Goal: Transaction & Acquisition: Purchase product/service

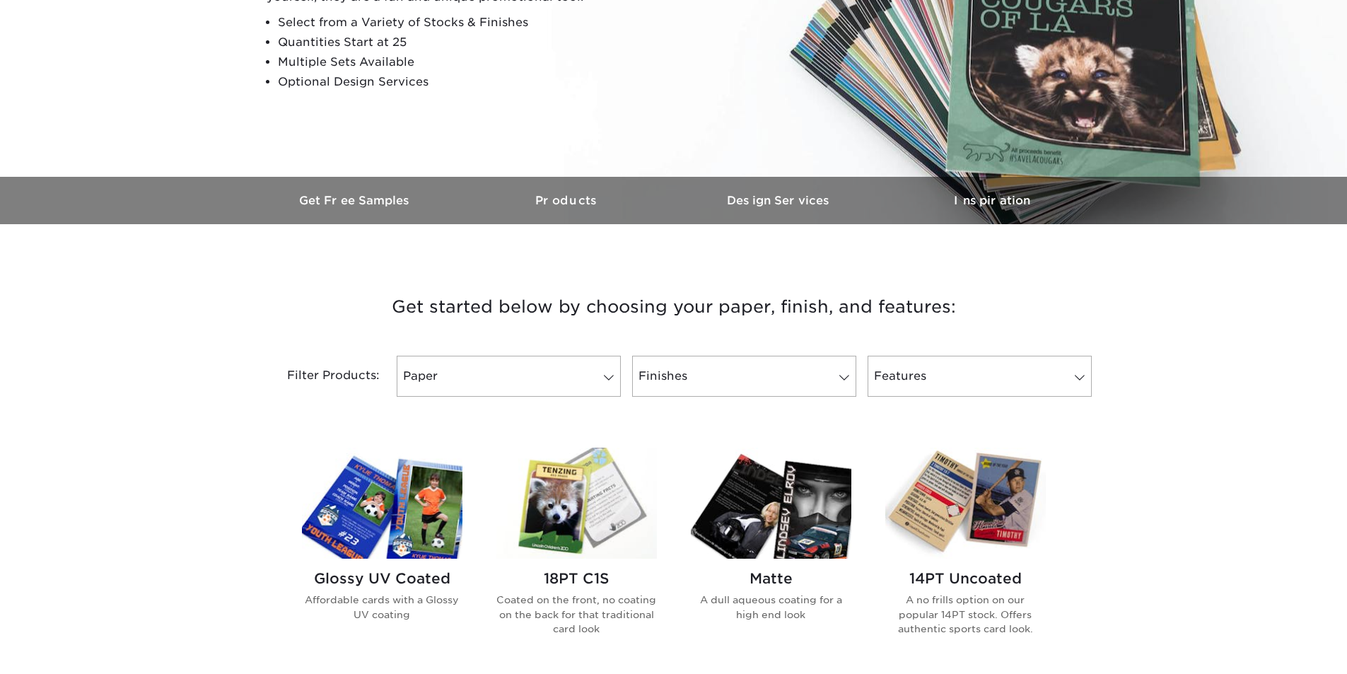
scroll to position [283, 0]
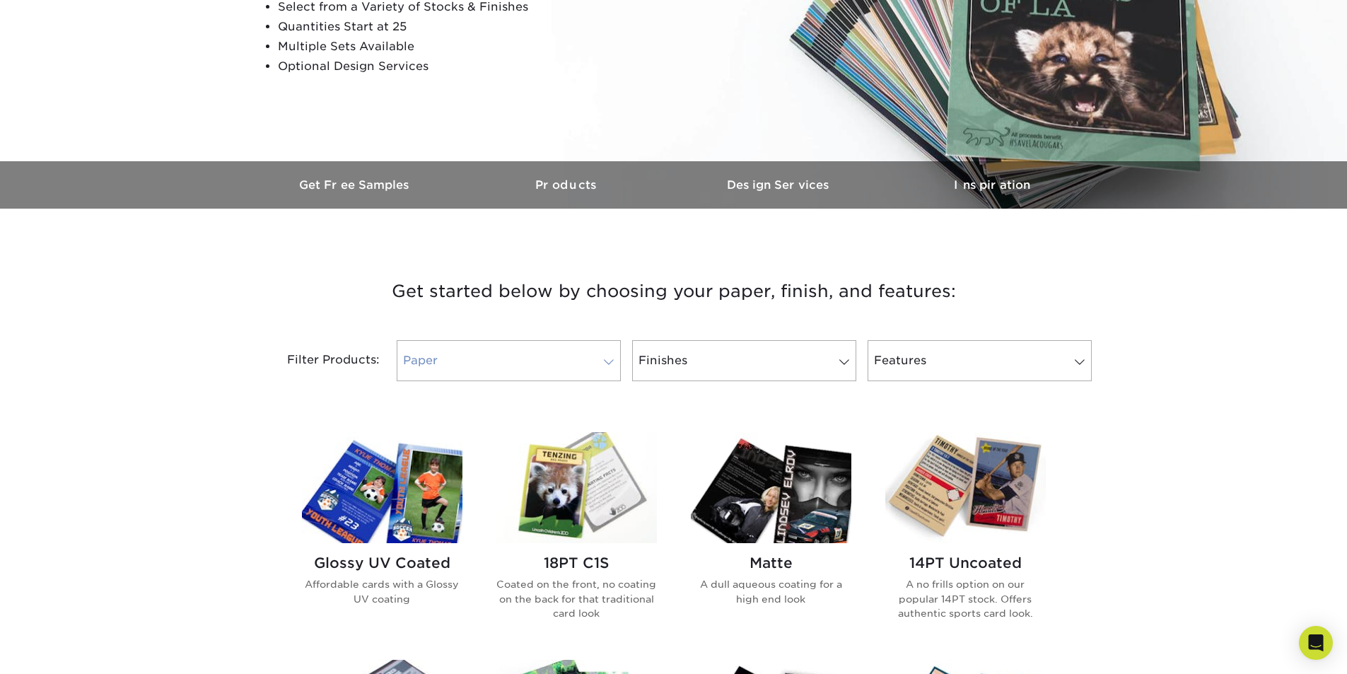
click at [574, 373] on link "Paper" at bounding box center [509, 360] width 224 height 41
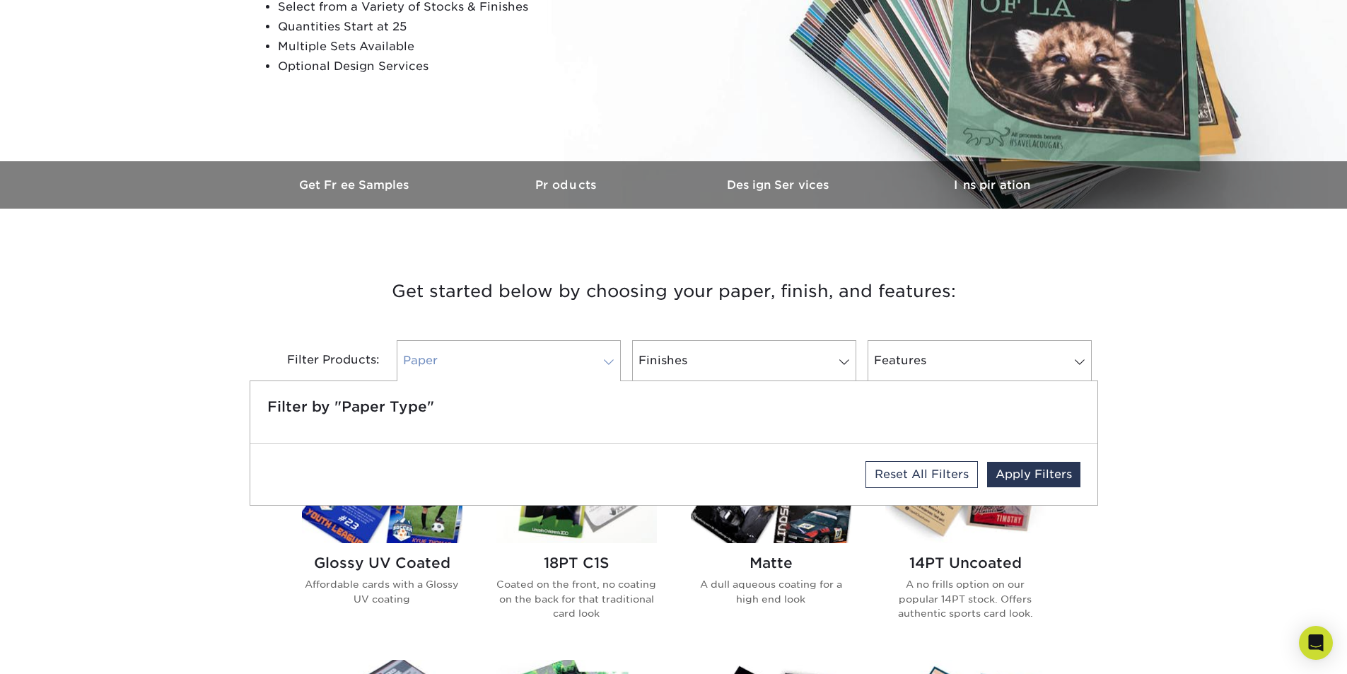
click at [574, 373] on link "Paper" at bounding box center [509, 360] width 224 height 41
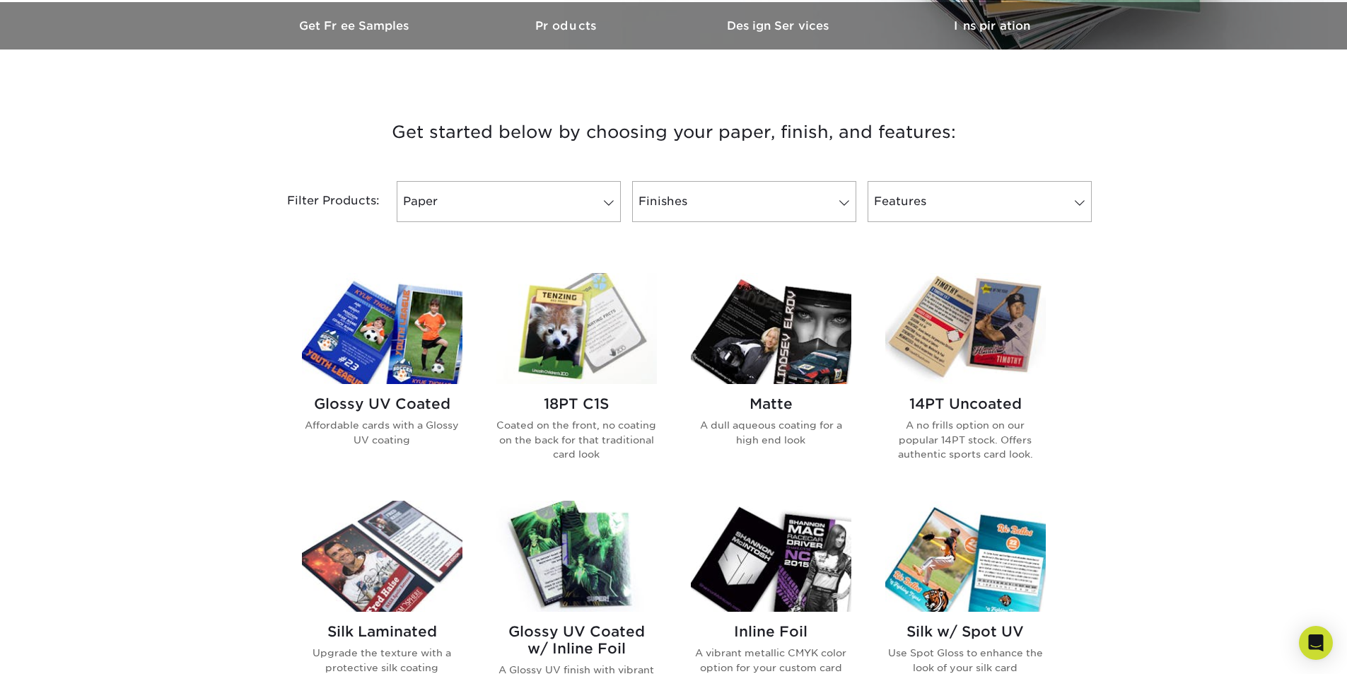
scroll to position [424, 0]
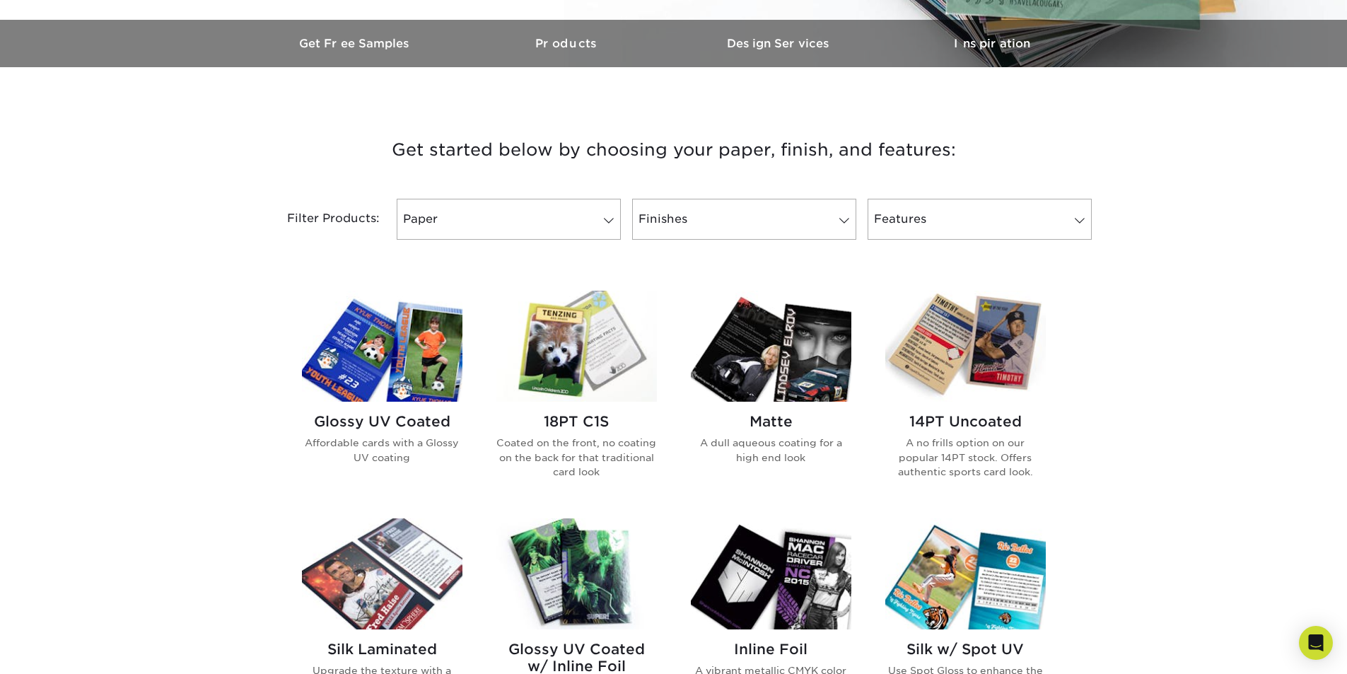
click at [415, 367] on img at bounding box center [382, 346] width 161 height 111
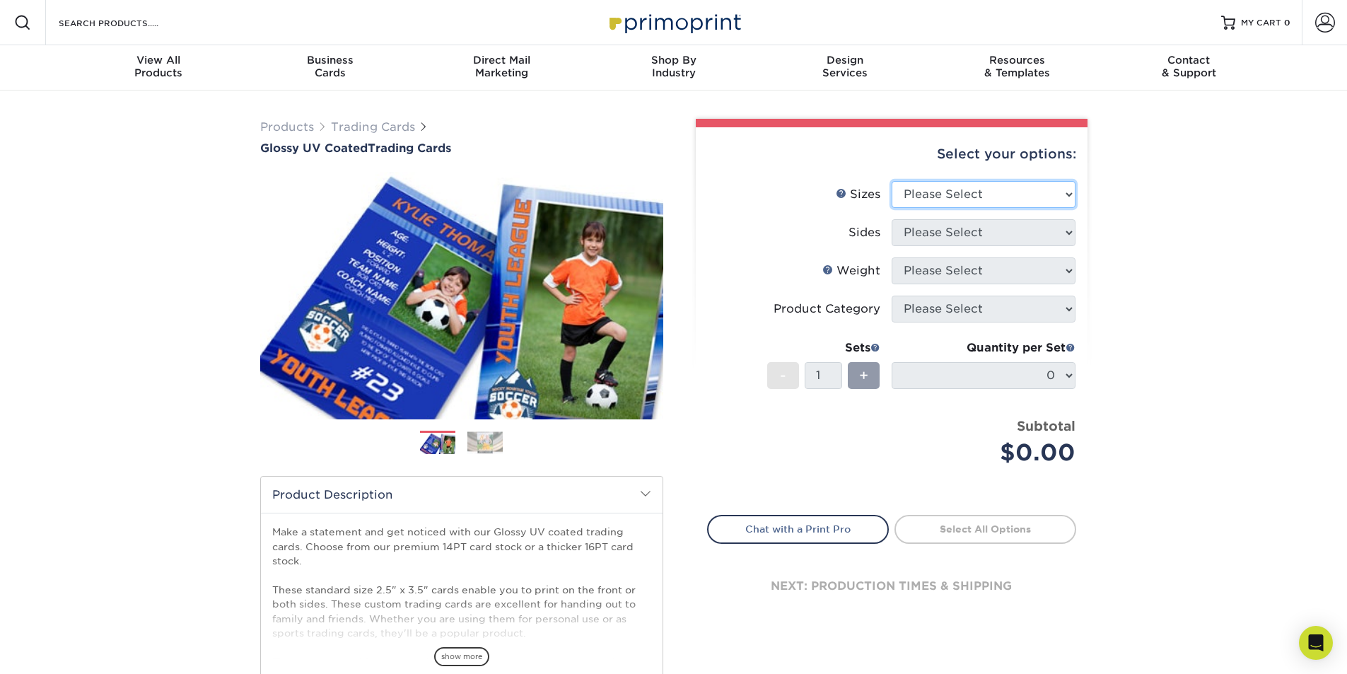
click at [1046, 202] on select "Please Select 2.5" x 3.5"" at bounding box center [984, 194] width 184 height 27
select select "2.50x3.50"
click at [892, 181] on select "Please Select 2.5" x 3.5"" at bounding box center [984, 194] width 184 height 27
click at [963, 244] on select "Please Select Print Both Sides Print Front Only" at bounding box center [984, 232] width 184 height 27
select select "13abbda7-1d64-4f25-8bb2-c179b224825d"
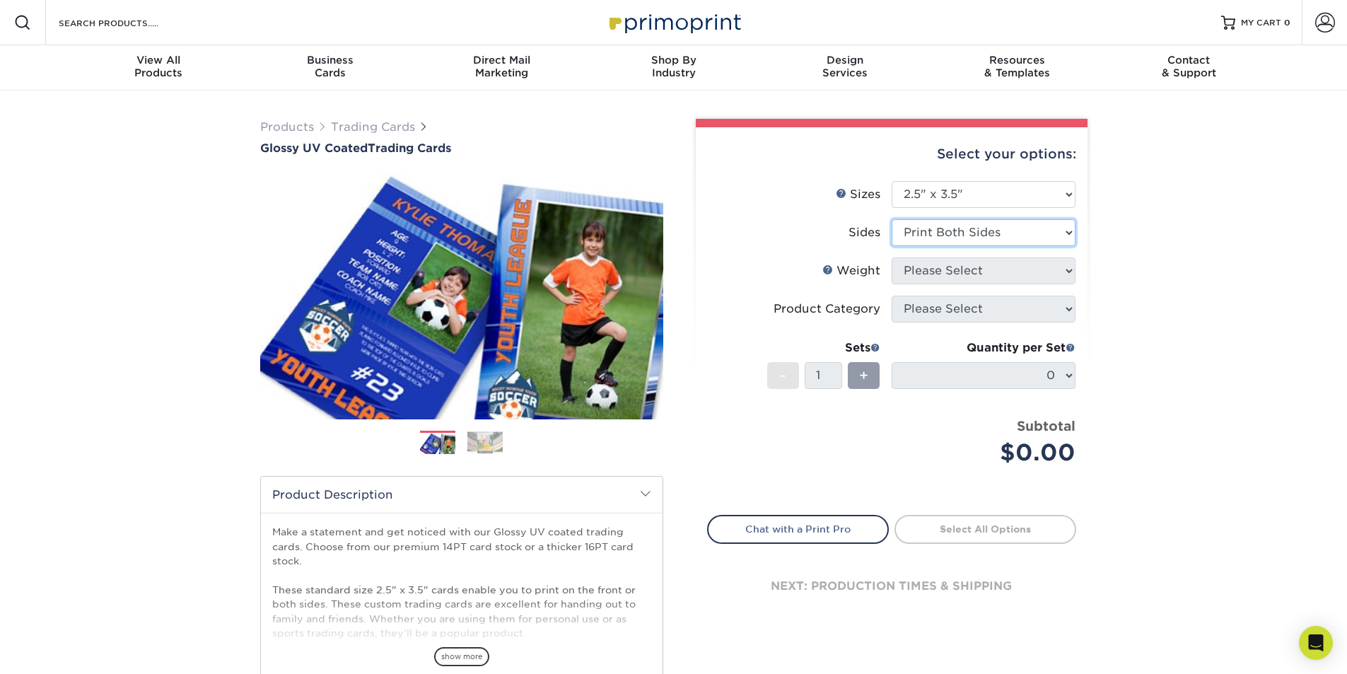
click at [892, 219] on select "Please Select Print Both Sides Print Front Only" at bounding box center [984, 232] width 184 height 27
click at [978, 269] on select "Please Select 16PT 14PT 18PT C1S" at bounding box center [984, 270] width 184 height 27
select select "16PT"
click at [892, 257] on select "Please Select 16PT 14PT 18PT C1S" at bounding box center [984, 270] width 184 height 27
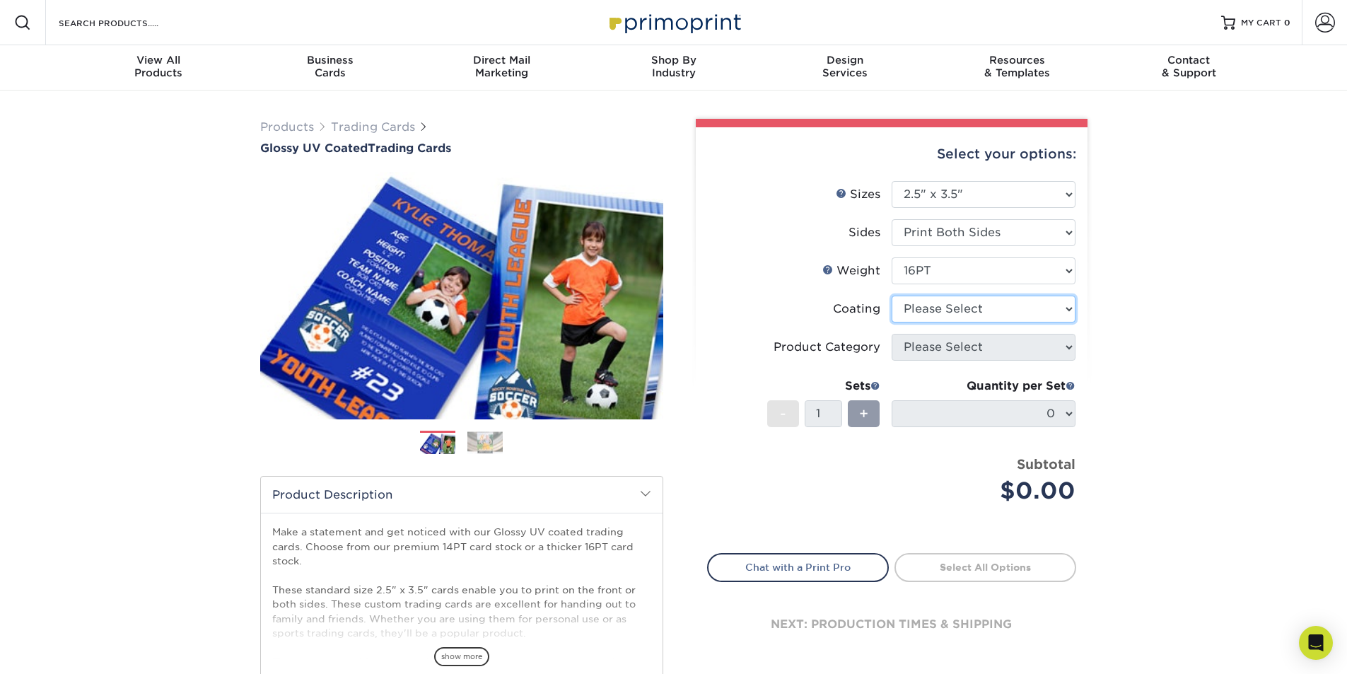
click at [957, 308] on select at bounding box center [984, 309] width 184 height 27
select select "ae367451-b2b8-45df-a344-0f05b6a12993"
click at [892, 296] on select at bounding box center [984, 309] width 184 height 27
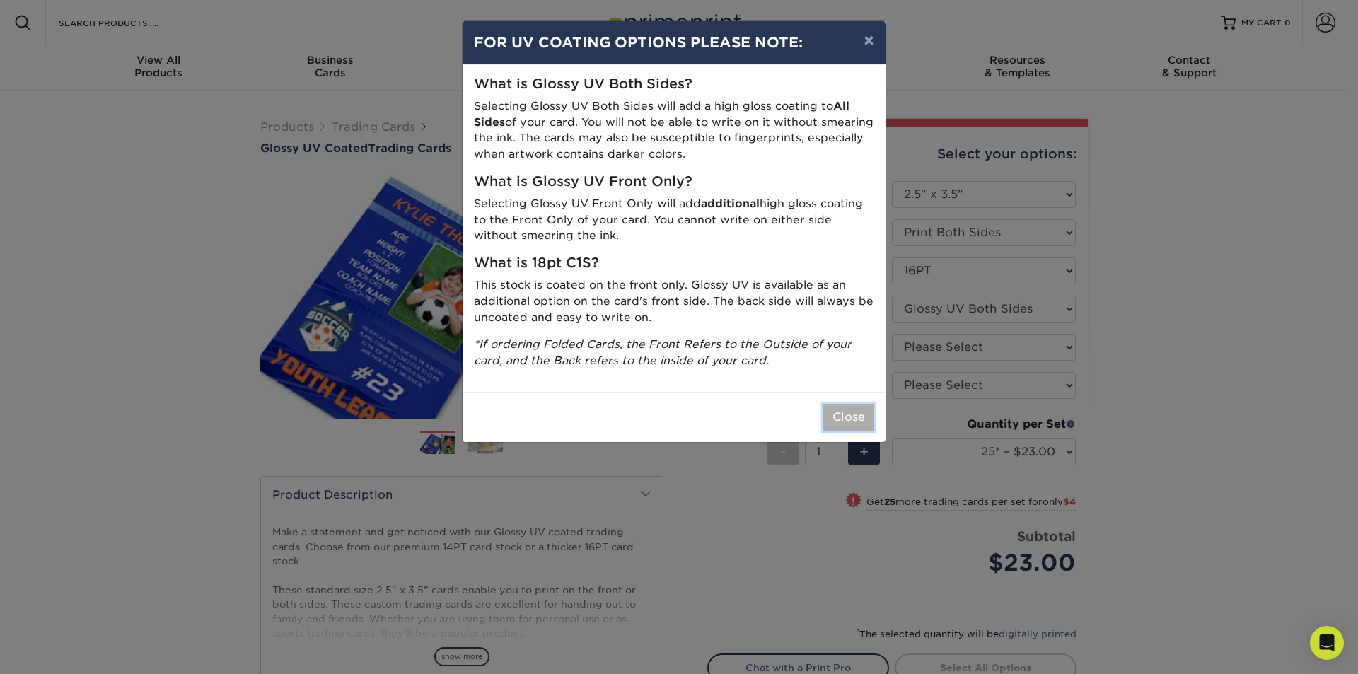
click at [850, 412] on button "Close" at bounding box center [848, 417] width 51 height 27
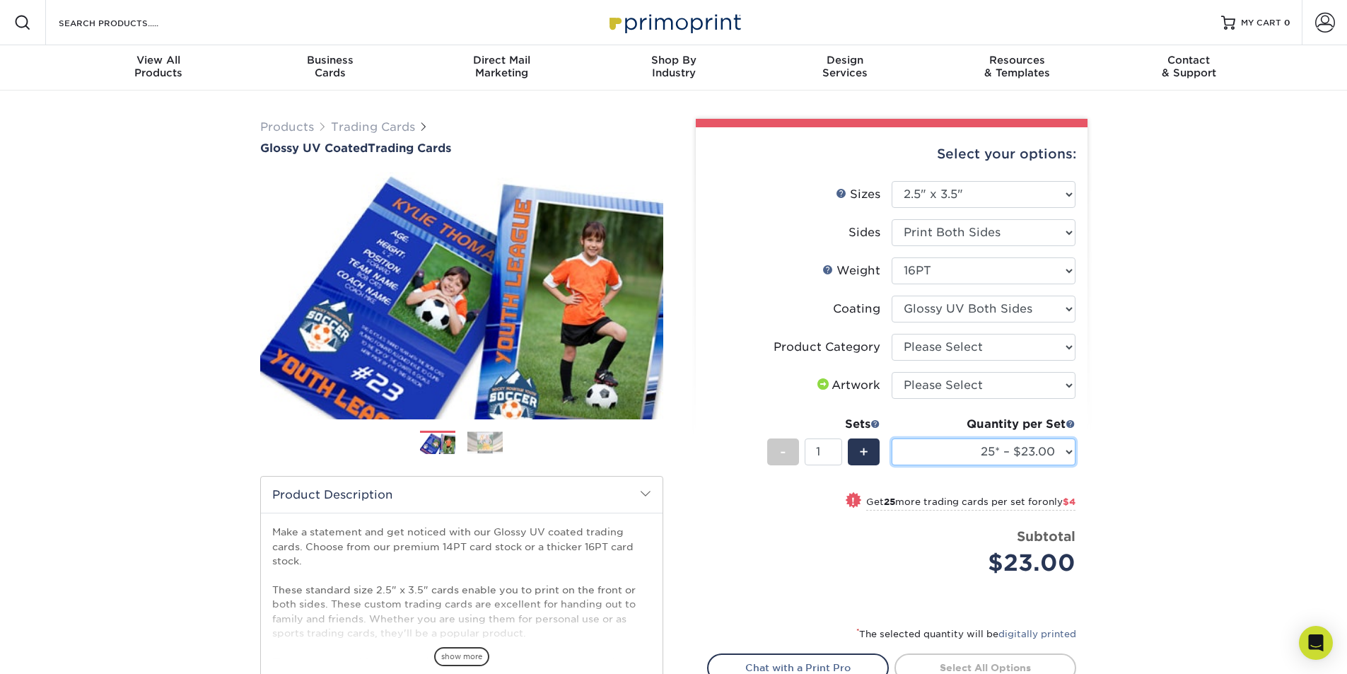
click at [1060, 451] on select "25* – $23.00 50* – $27.00 75* – $33.00 100* – $37.00 250* – $47.00 500 – $58.00…" at bounding box center [984, 452] width 184 height 27
click at [940, 349] on select "Please Select Trading Cards" at bounding box center [984, 347] width 184 height 27
select select "c2f9bce9-36c2-409d-b101-c29d9d031e18"
click at [892, 334] on select "Please Select Trading Cards" at bounding box center [984, 347] width 184 height 27
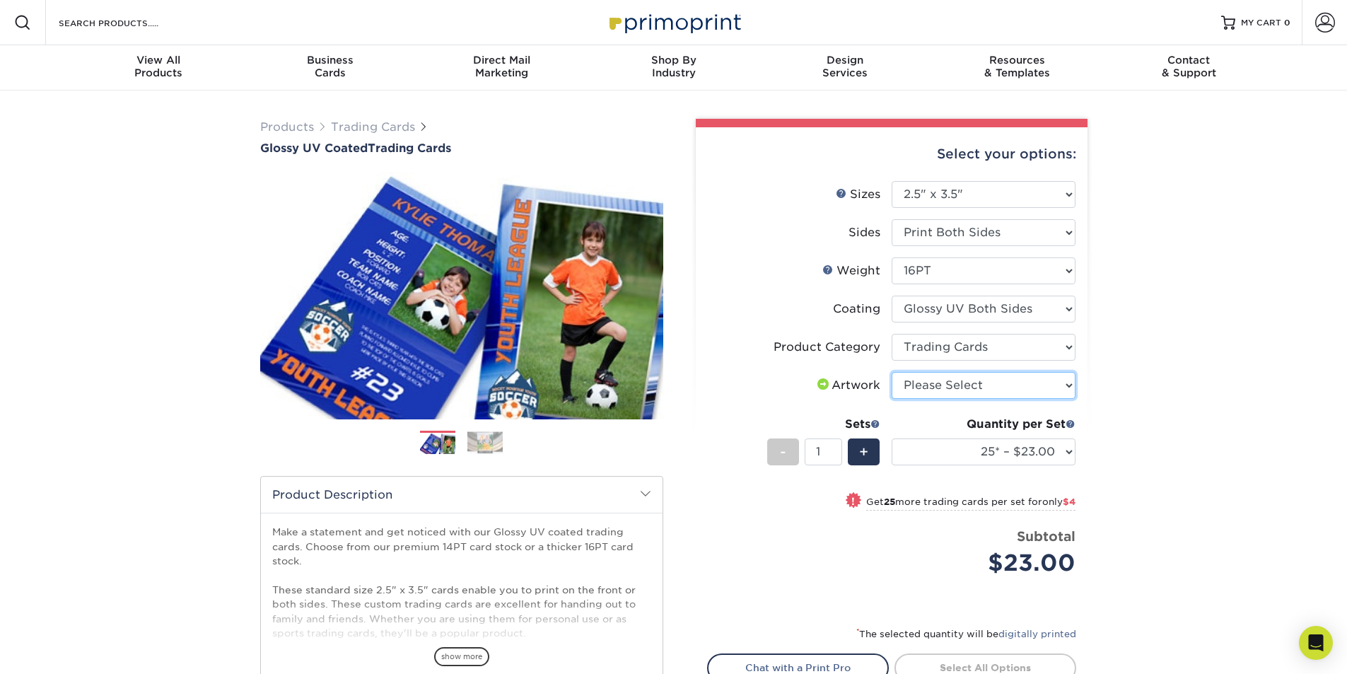
click at [936, 387] on select "Please Select I will upload files I need a design - $100" at bounding box center [984, 385] width 184 height 27
select select "upload"
click at [892, 372] on select "Please Select I will upload files I need a design - $100" at bounding box center [984, 385] width 184 height 27
click at [1171, 395] on div "Products Trading Cards Glossy UV Coated Trading Cards Previous Next /" at bounding box center [673, 468] width 1347 height 755
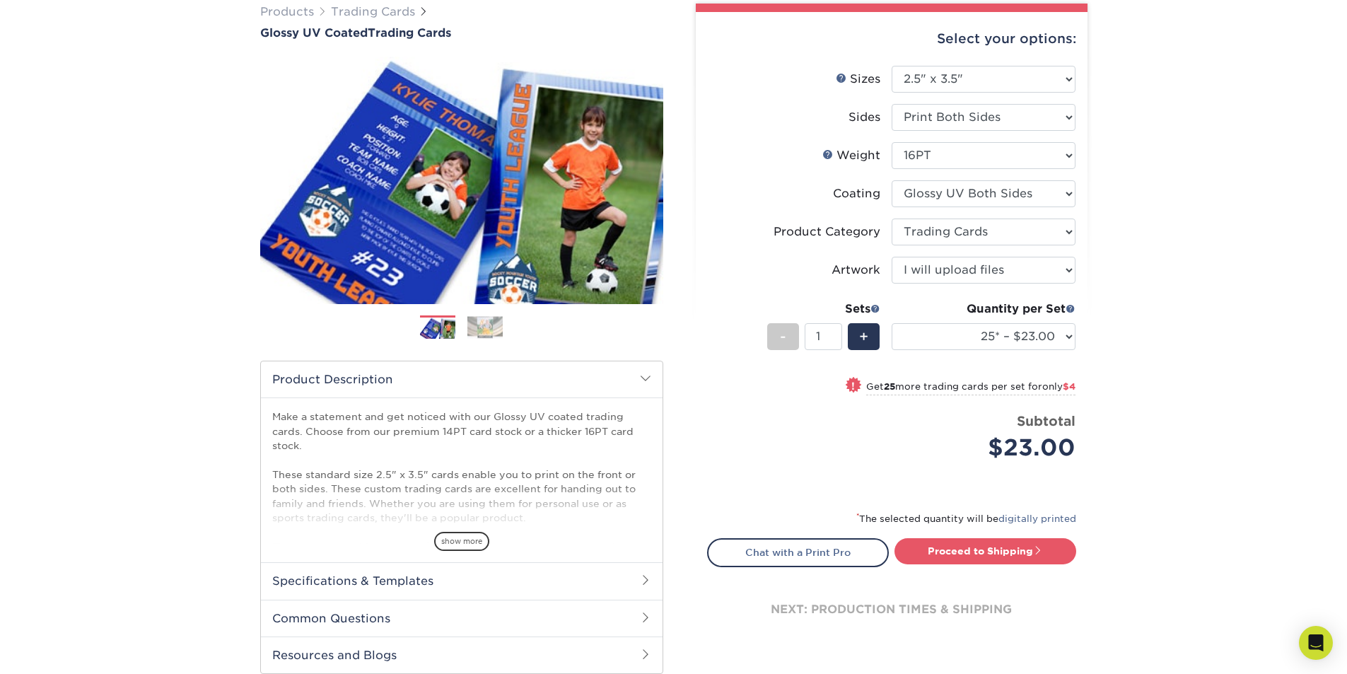
scroll to position [141, 0]
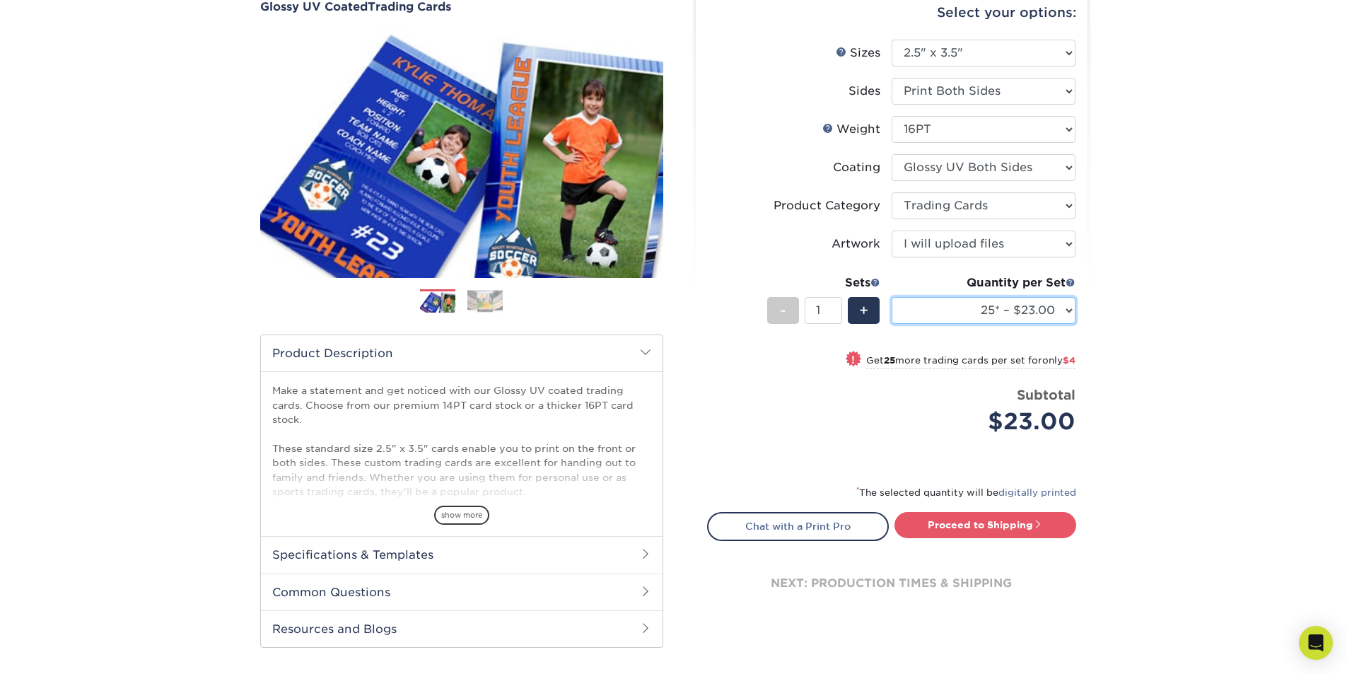
click at [1046, 319] on select "25* – $23.00 50* – $27.00 75* – $33.00 100* – $37.00 250* – $47.00 500 – $58.00…" at bounding box center [984, 310] width 184 height 27
click at [475, 514] on span "show more" at bounding box center [461, 515] width 55 height 19
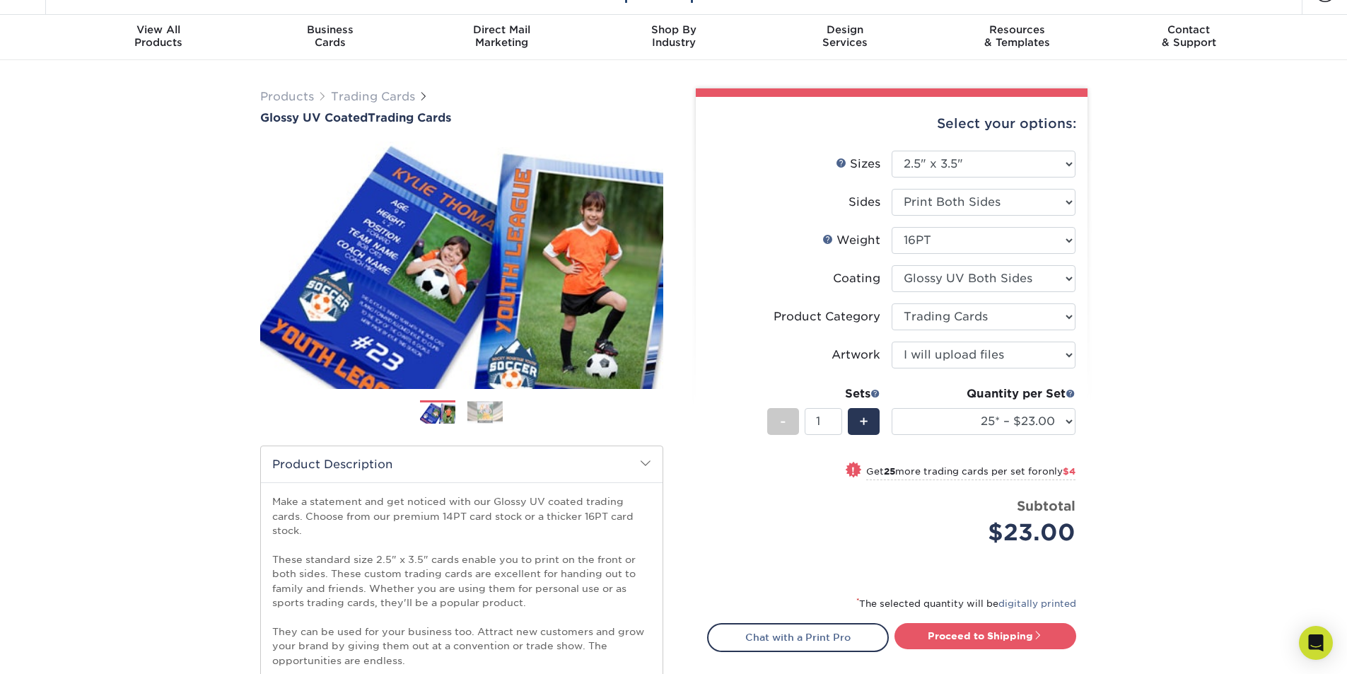
scroll to position [0, 0]
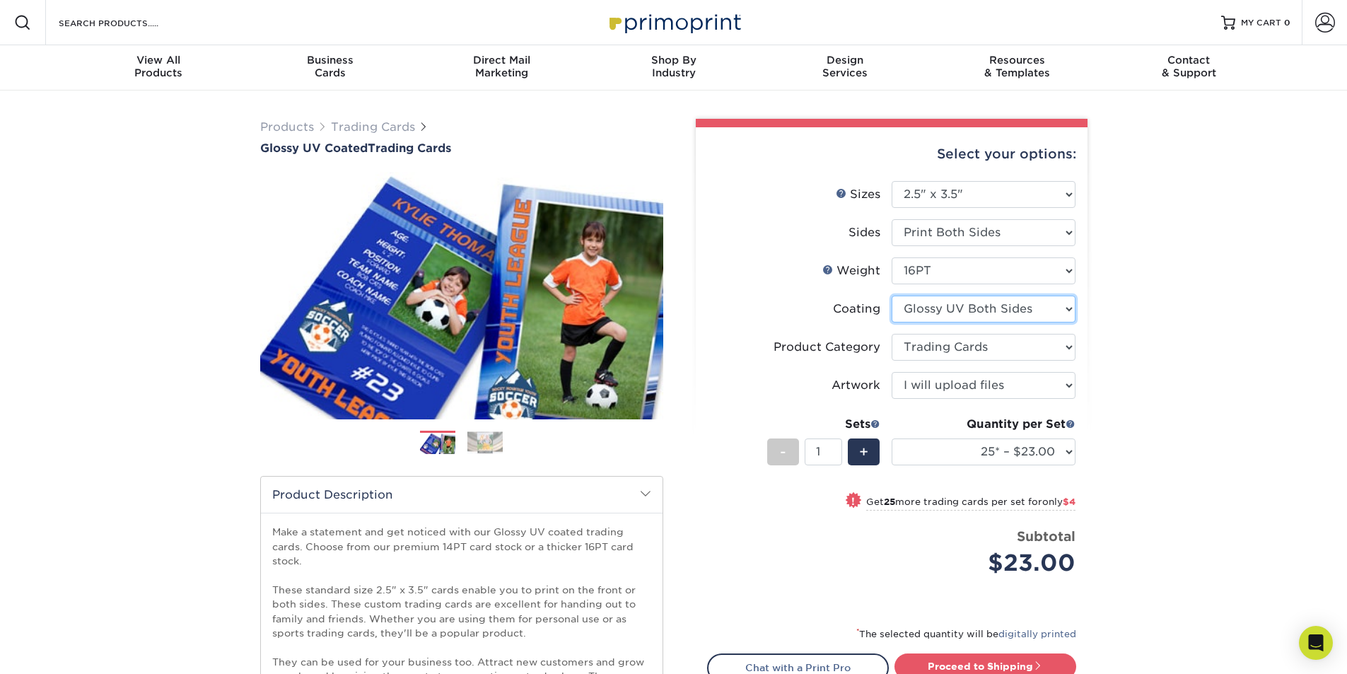
click at [980, 302] on select at bounding box center [984, 309] width 184 height 27
select select "1e8116af-acfc-44b1-83dc-8181aa338834"
click at [892, 296] on select at bounding box center [984, 309] width 184 height 27
select select "-1"
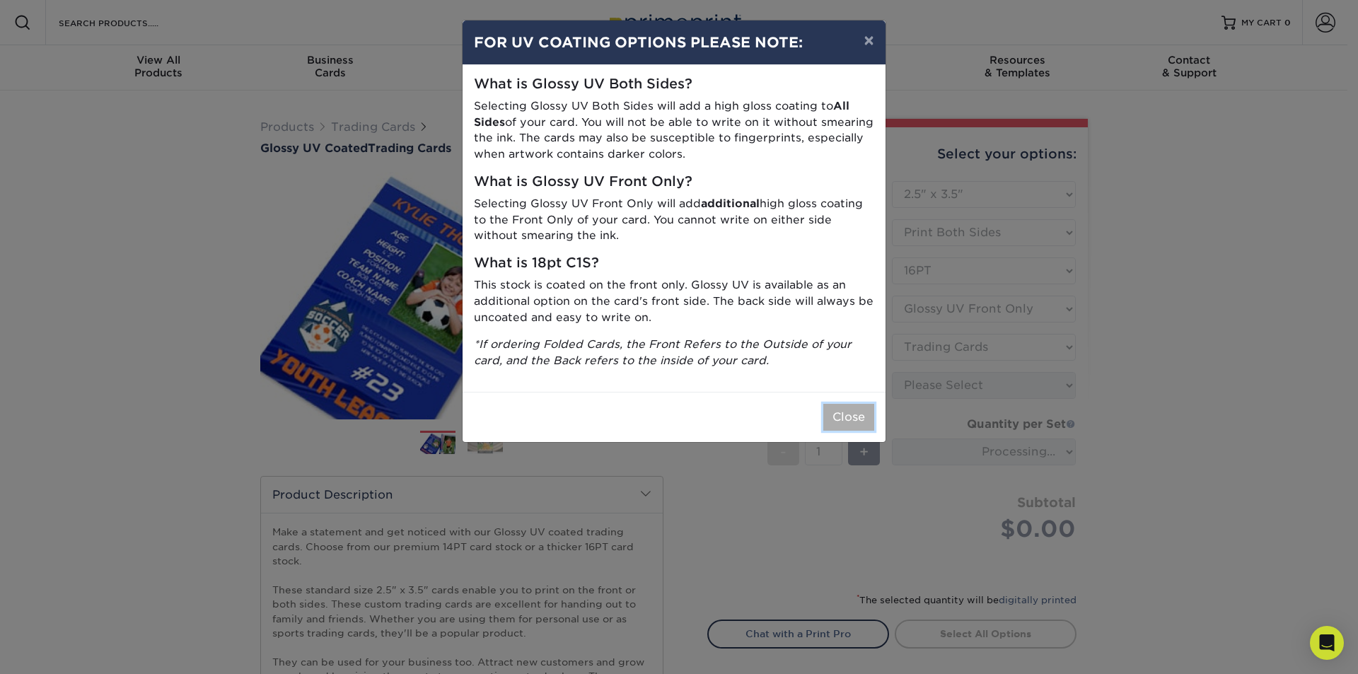
click at [857, 417] on button "Close" at bounding box center [848, 417] width 51 height 27
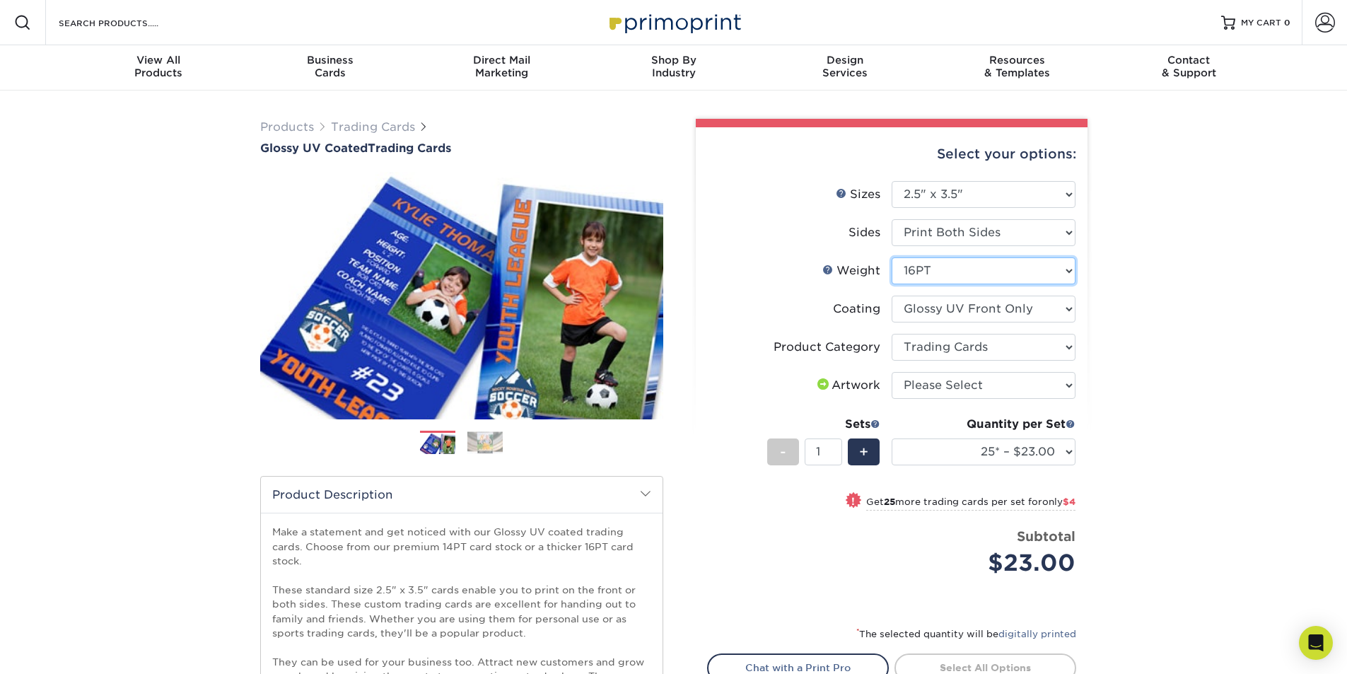
click at [940, 268] on select "Please Select 16PT 14PT 18PT C1S" at bounding box center [984, 270] width 184 height 27
select select "14PT"
click at [892, 257] on select "Please Select 16PT 14PT 18PT C1S" at bounding box center [984, 270] width 184 height 27
select select "-1"
select select
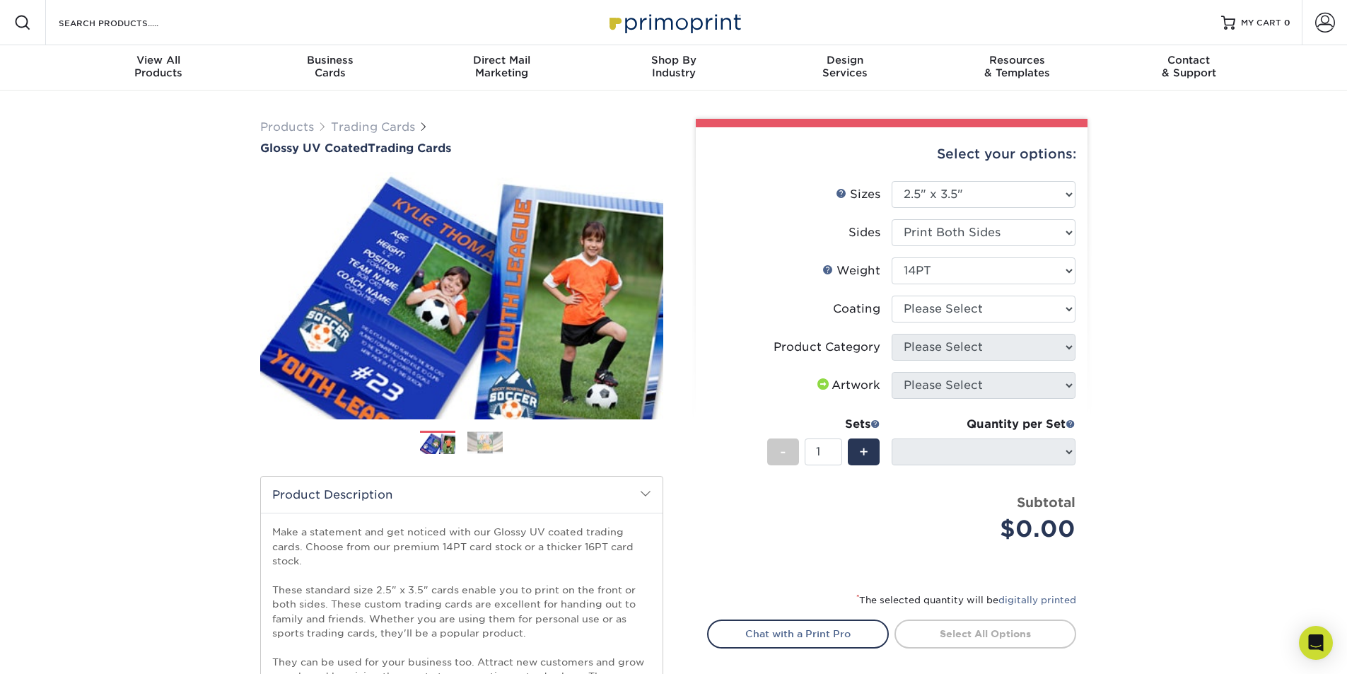
click at [1173, 458] on div "Products Trading Cards Glossy UV Coated Trading Cards Previous Next /" at bounding box center [673, 490] width 1347 height 799
click at [967, 320] on select at bounding box center [984, 309] width 184 height 27
select select "1e8116af-acfc-44b1-83dc-8181aa338834"
click at [892, 296] on select at bounding box center [984, 309] width 184 height 27
select select "-1"
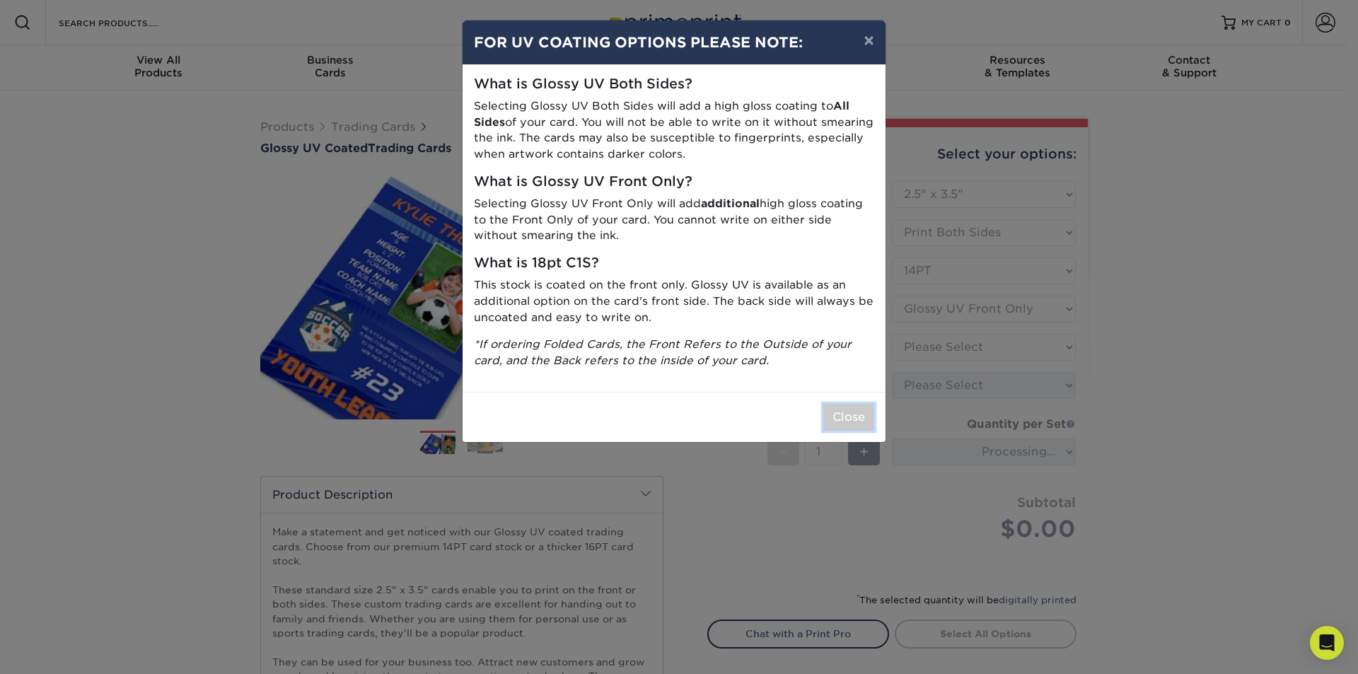
click at [852, 417] on button "Close" at bounding box center [848, 417] width 51 height 27
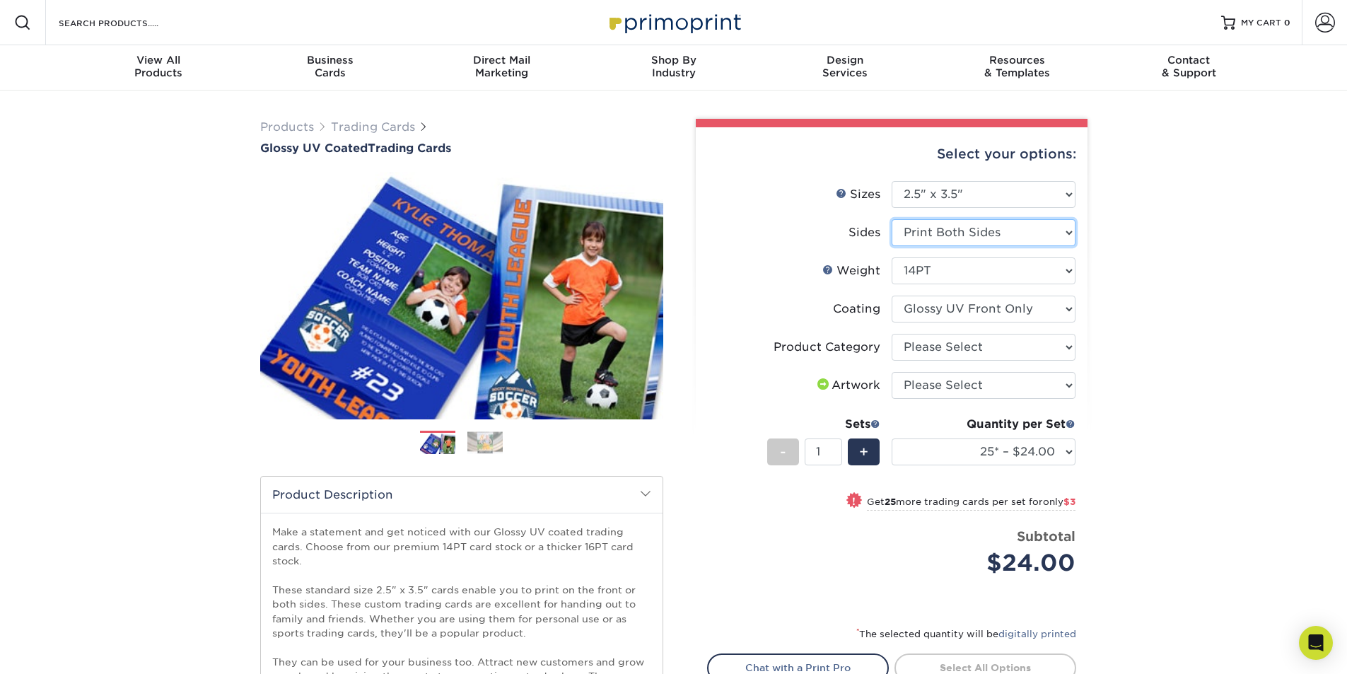
click at [951, 232] on select "Please Select Print Both Sides Print Front Only" at bounding box center [984, 232] width 184 height 27
select select "32d3c223-f82c-492b-b915-ba065a00862f"
click at [892, 219] on select "Please Select Print Both Sides Print Front Only" at bounding box center [984, 232] width 184 height 27
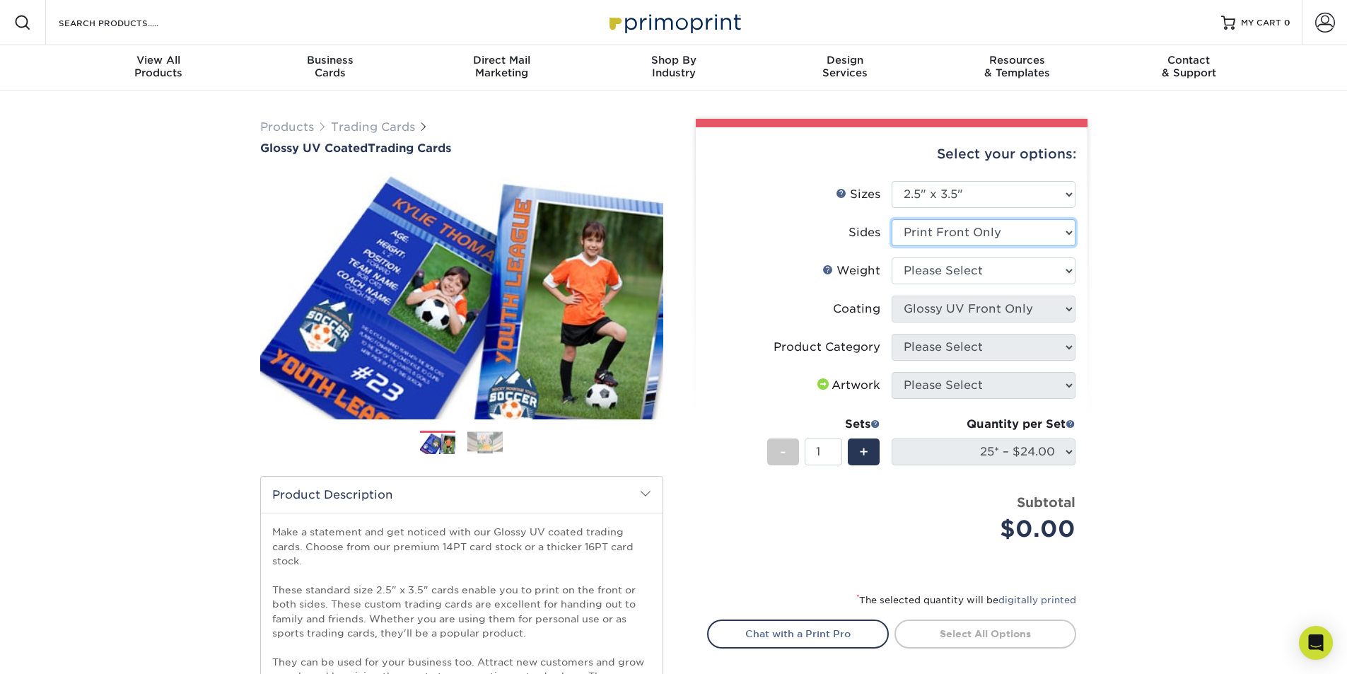
select select "-1"
select select
click at [1135, 387] on div "Products Trading Cards Glossy UV Coated Trading Cards Previous Next /" at bounding box center [673, 490] width 1347 height 799
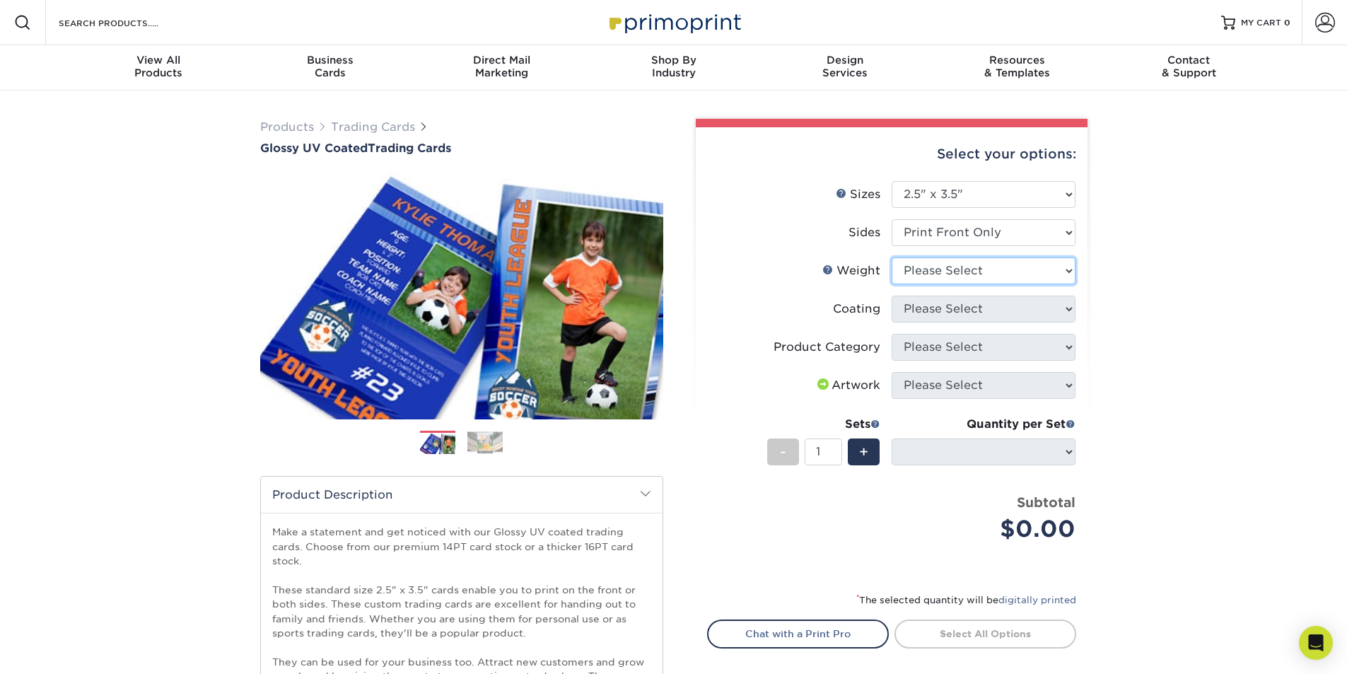
click at [1055, 272] on select "Please Select 16PT 14PT 18PT C1S" at bounding box center [984, 270] width 184 height 27
select select "14PT"
click at [892, 257] on select "Please Select 16PT 14PT 18PT C1S" at bounding box center [984, 270] width 184 height 27
select select
click at [1007, 320] on select at bounding box center [984, 309] width 184 height 27
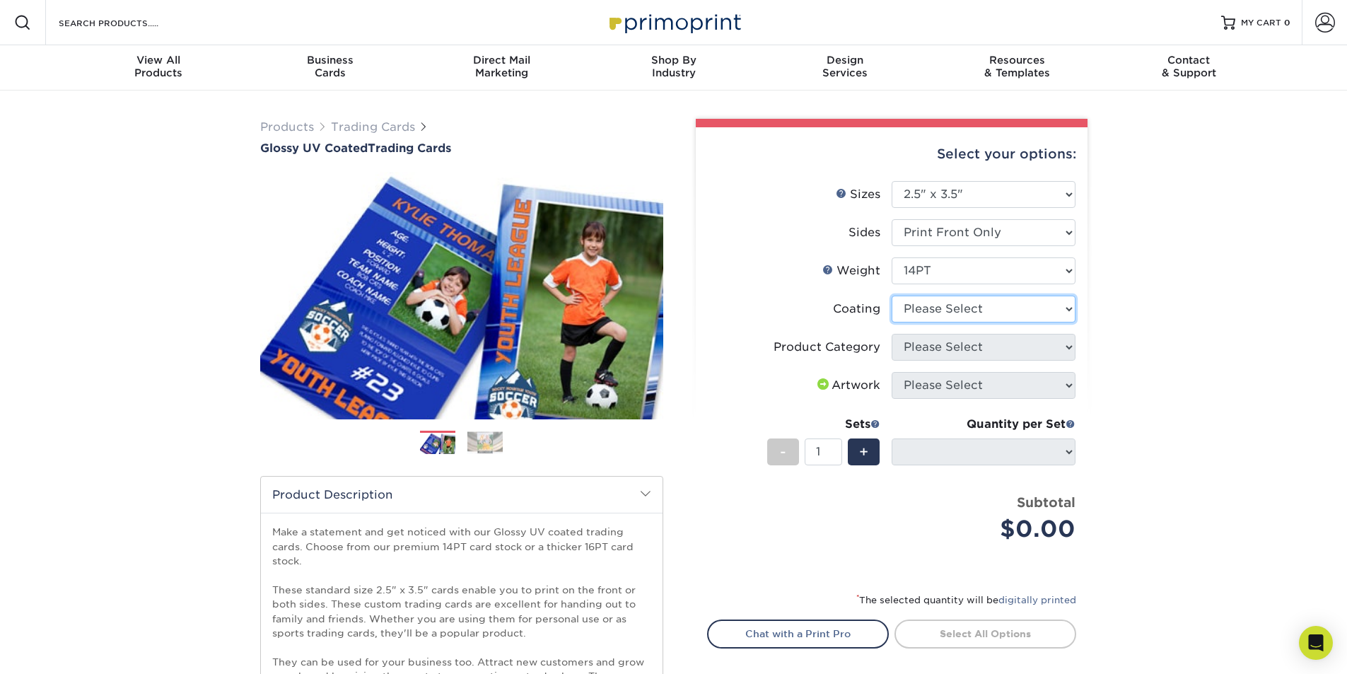
select select "1e8116af-acfc-44b1-83dc-8181aa338834"
click at [892, 296] on select at bounding box center [984, 309] width 184 height 27
select select "-1"
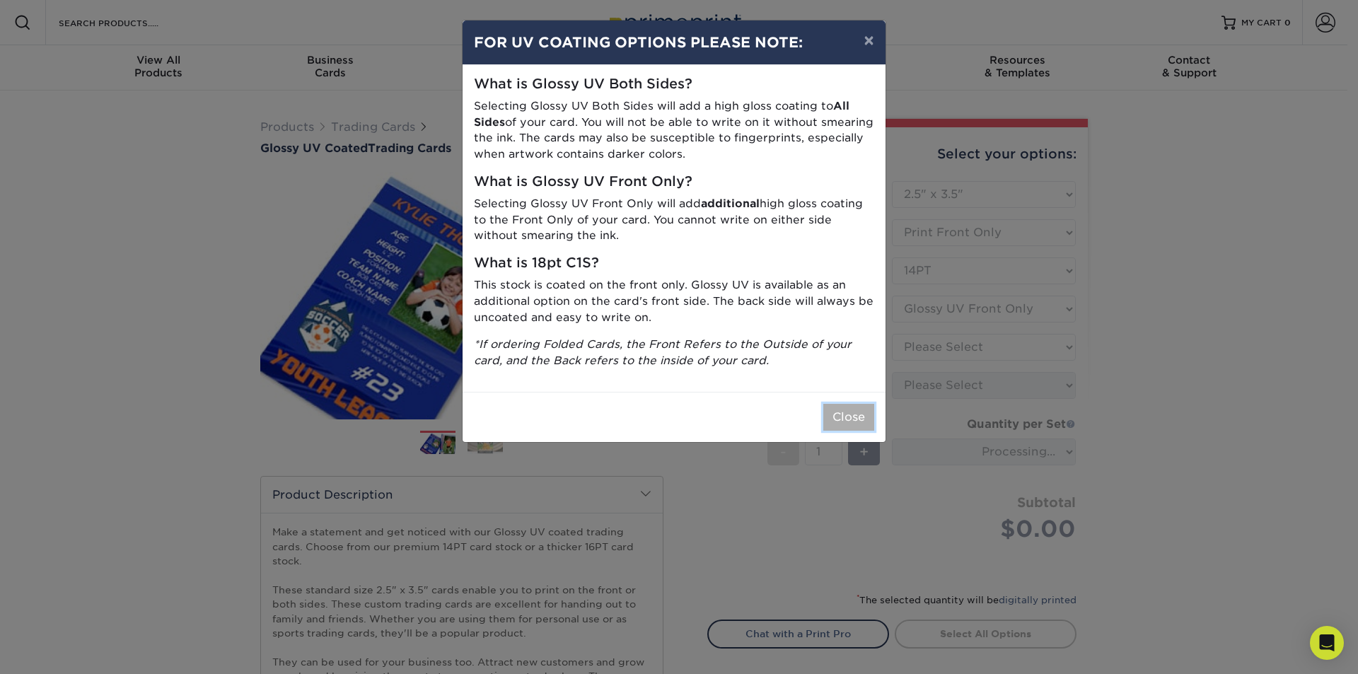
click at [848, 422] on button "Close" at bounding box center [848, 417] width 51 height 27
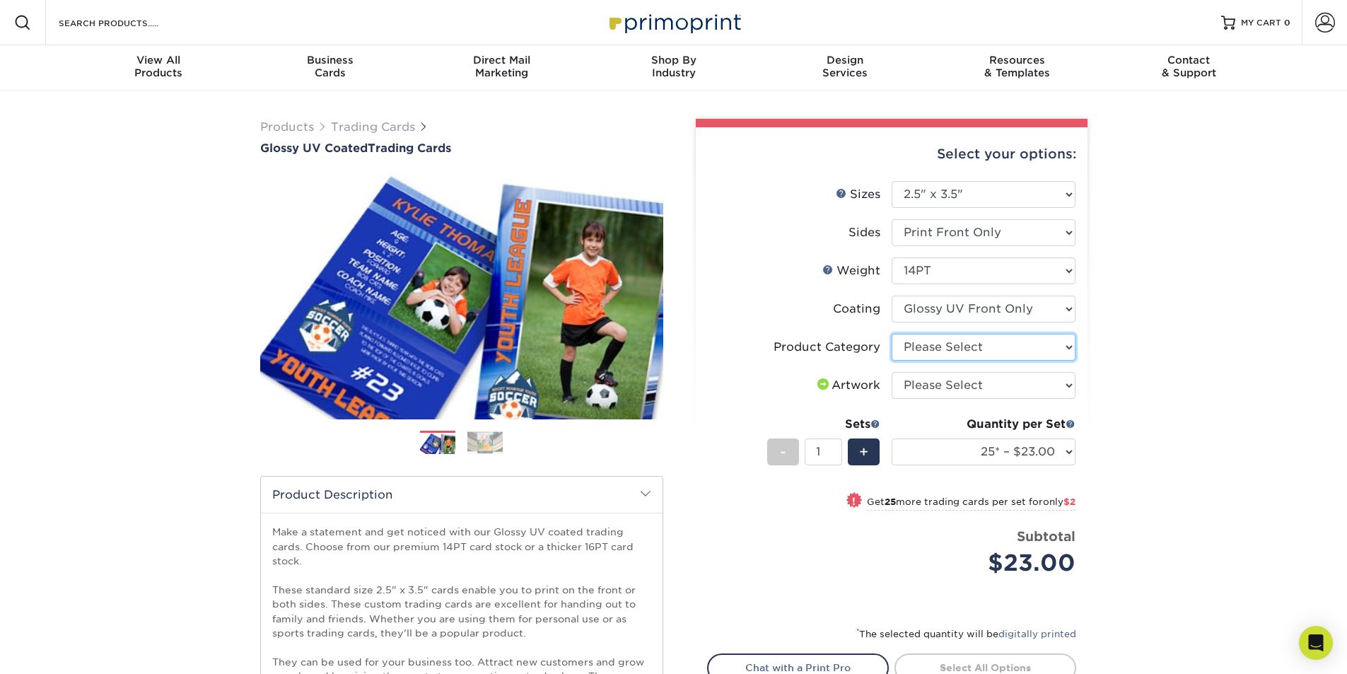
click at [971, 347] on select "Please Select Trading Cards" at bounding box center [984, 347] width 184 height 27
select select "c2f9bce9-36c2-409d-b101-c29d9d031e18"
click at [892, 334] on select "Please Select Trading Cards" at bounding box center [984, 347] width 184 height 27
click at [961, 381] on select "Please Select I will upload files I need a design - $100" at bounding box center [984, 385] width 184 height 27
select select "upload"
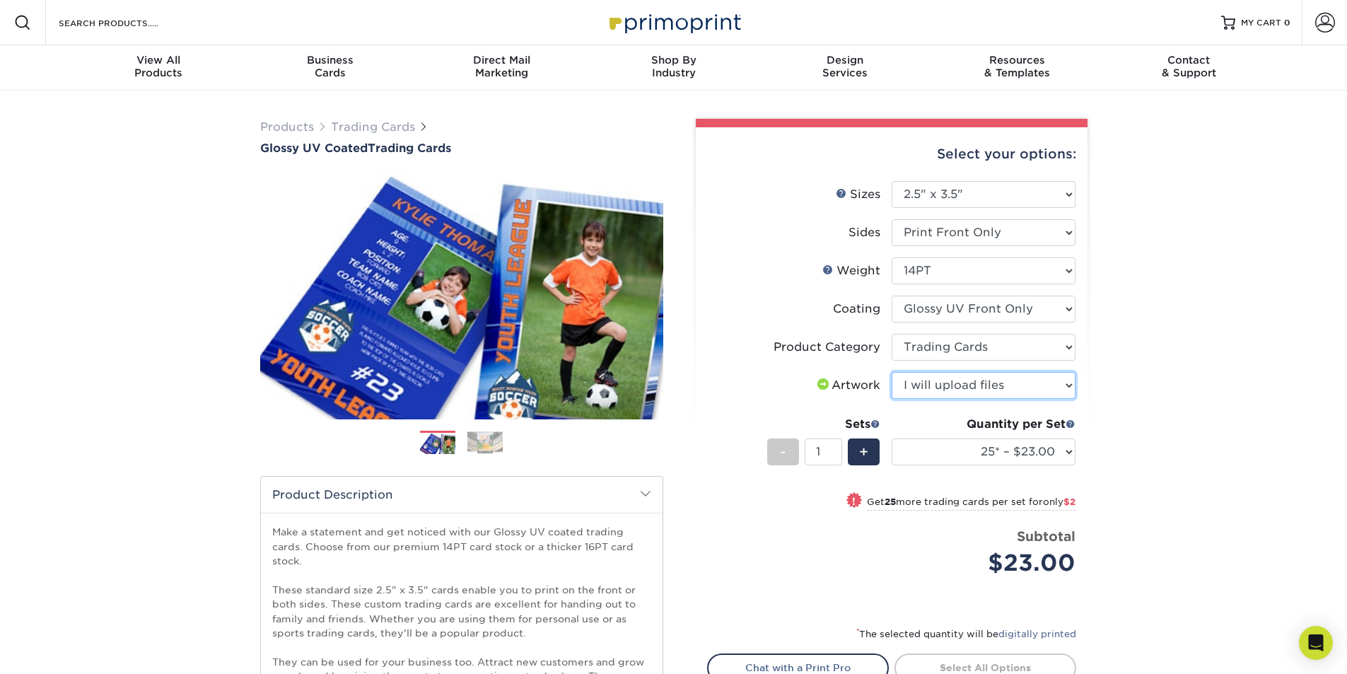
click at [892, 372] on select "Please Select I will upload files I need a design - $100" at bounding box center [984, 385] width 184 height 27
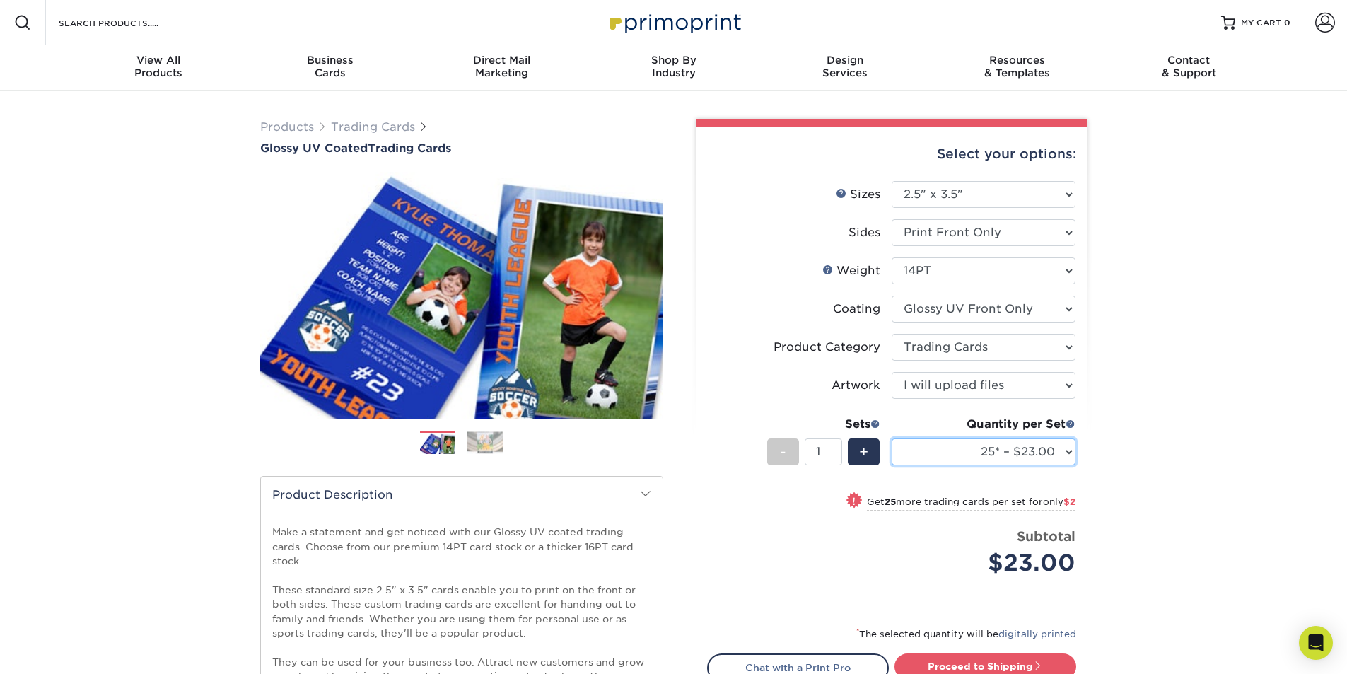
click at [987, 449] on select "25* – $23.00 50* – $25.00 75* – $26.00 100* – $37.00 250* – $48.00 500 – $59.00…" at bounding box center [984, 452] width 184 height 27
select select "50* – $25.00"
click at [892, 439] on select "25* – $23.00 50* – $25.00 75* – $26.00 100* – $37.00 250* – $48.00 500 – $59.00…" at bounding box center [984, 452] width 184 height 27
click at [1175, 452] on div "Products Trading Cards Glossy UV Coated Trading Cards Previous Next /" at bounding box center [673, 490] width 1347 height 799
click at [814, 532] on div "Price per set $25.00" at bounding box center [800, 554] width 184 height 54
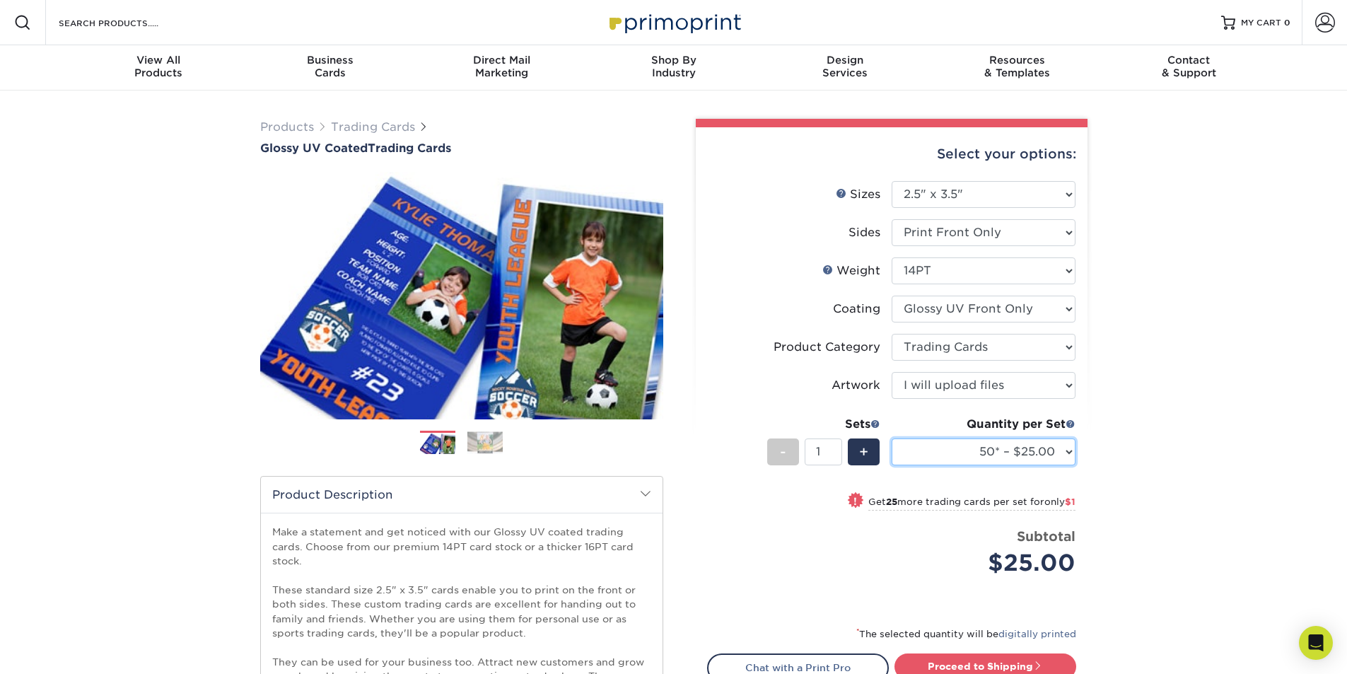
click at [1043, 448] on select "25* – $23.00 50* – $25.00 75* – $26.00 100* – $37.00 250* – $48.00 500 – $59.00…" at bounding box center [984, 452] width 184 height 27
click at [1011, 441] on select "25* – $23.00 50* – $25.00 75* – $26.00 100* – $37.00 250* – $48.00 500 – $59.00…" at bounding box center [984, 452] width 184 height 27
drag, startPoint x: 1031, startPoint y: 459, endPoint x: 1019, endPoint y: 463, distance: 11.9
click at [1031, 459] on select "25* – $23.00 50* – $25.00 75* – $26.00 100* – $37.00 250* – $48.00 500 – $59.00…" at bounding box center [984, 452] width 184 height 27
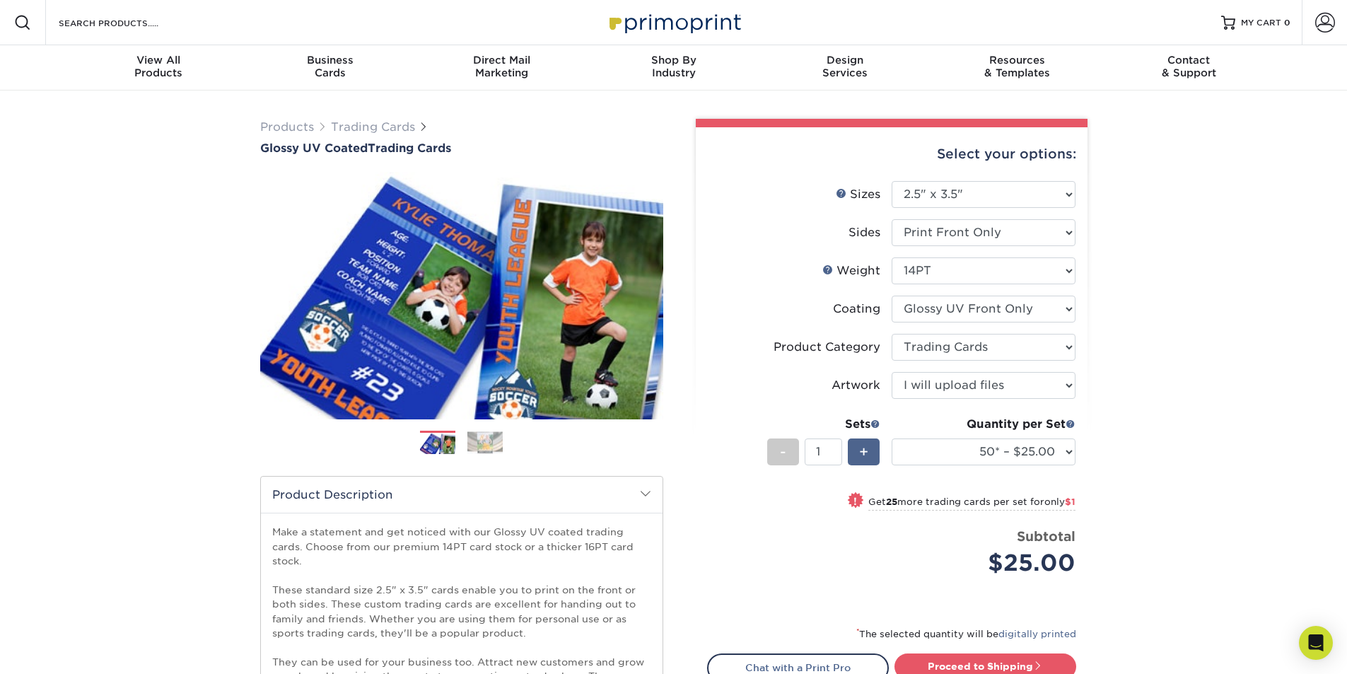
click at [872, 445] on div "+" at bounding box center [864, 452] width 32 height 27
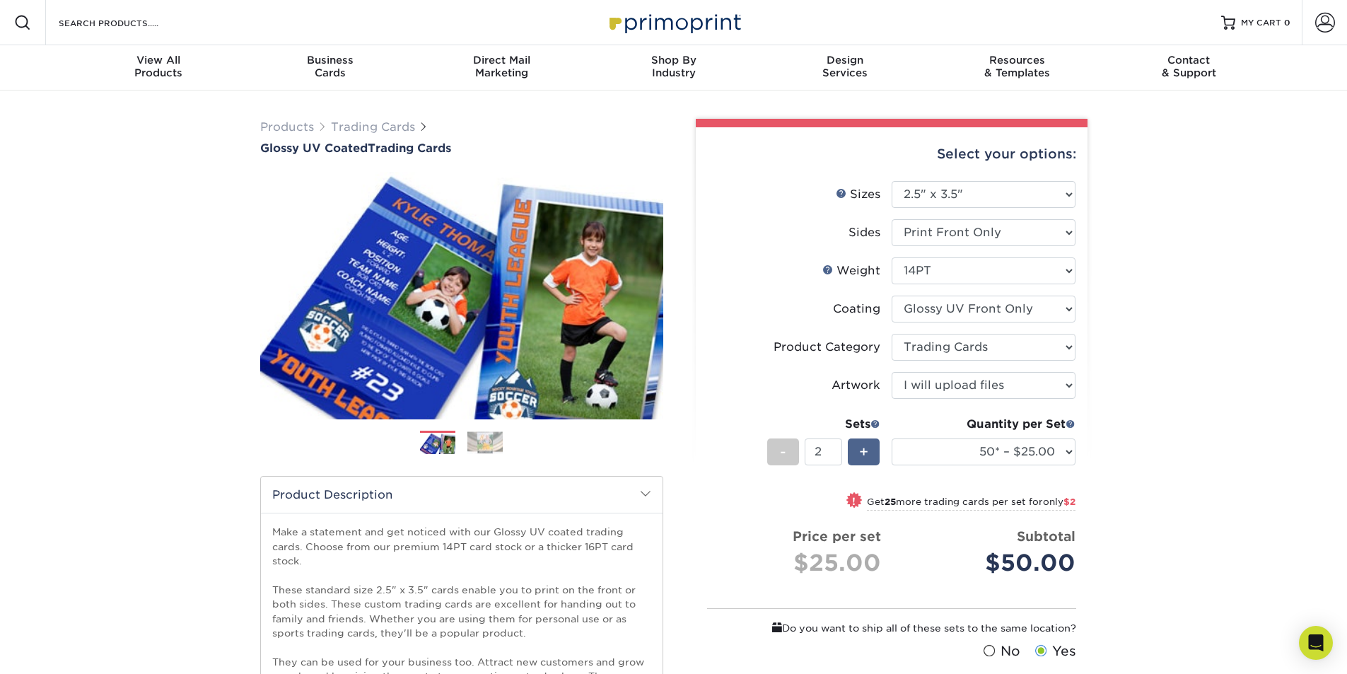
click at [868, 446] on span "+" at bounding box center [863, 451] width 9 height 21
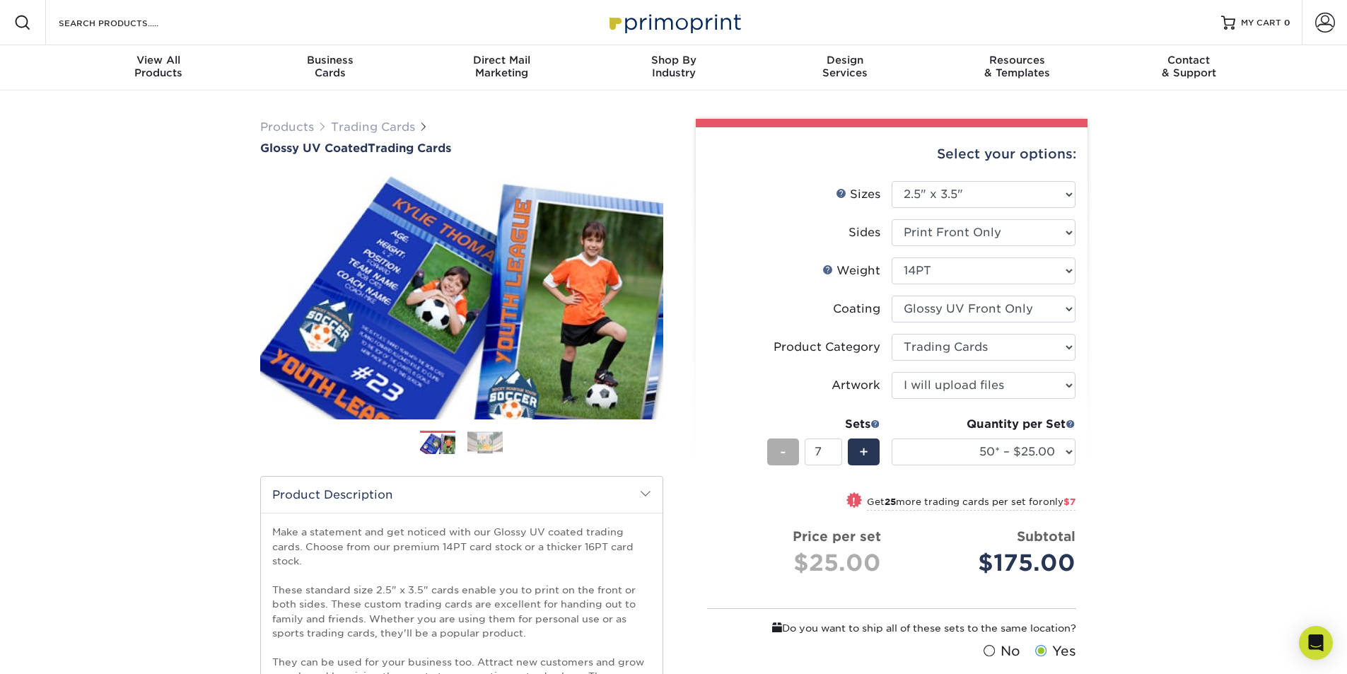
click at [782, 453] on span "-" at bounding box center [783, 451] width 6 height 21
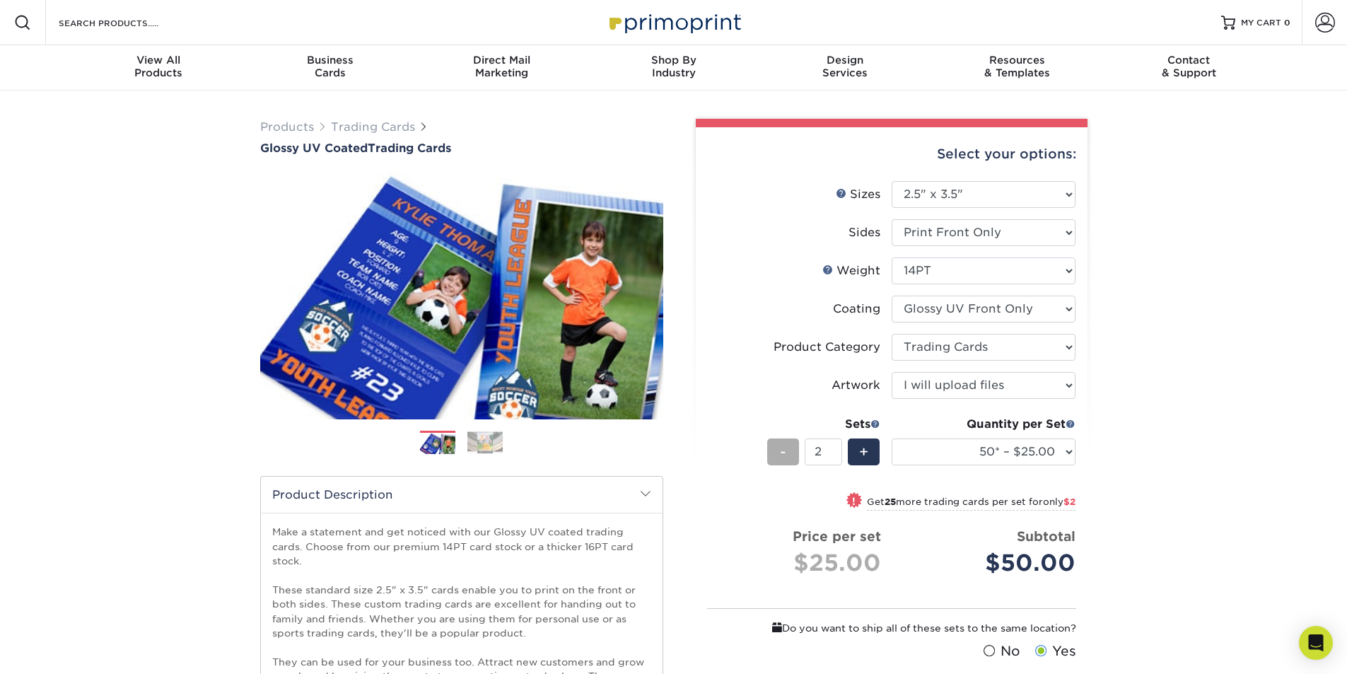
click at [782, 453] on span "-" at bounding box center [783, 451] width 6 height 21
type input "1"
click at [782, 453] on span "-" at bounding box center [783, 451] width 6 height 21
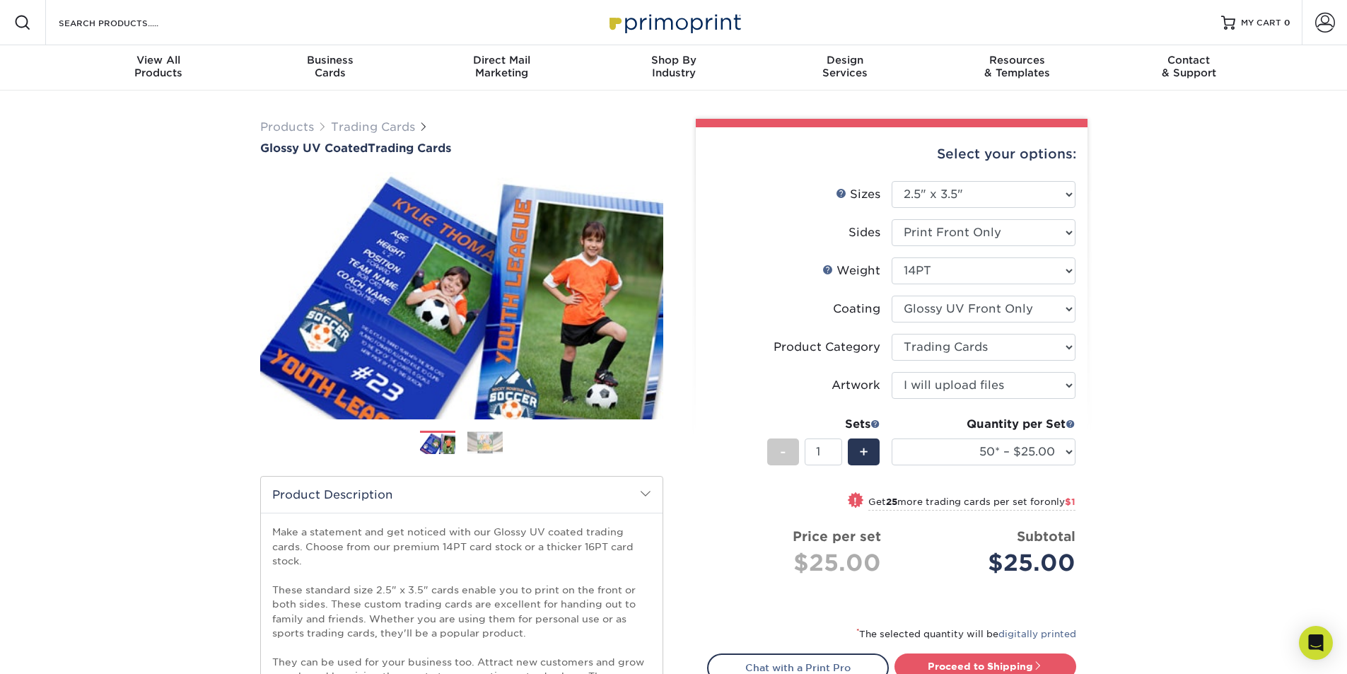
drag, startPoint x: 1271, startPoint y: 497, endPoint x: 1142, endPoint y: 545, distance: 137.2
click at [1270, 496] on div "Products Trading Cards Glossy UV Coated Trading Cards Previous Next /" at bounding box center [673, 490] width 1347 height 799
click at [1022, 450] on select "25* – $23.00 50* – $25.00 75* – $26.00 100* – $37.00 250* – $48.00 500 – $59.00…" at bounding box center [984, 452] width 184 height 27
click at [892, 439] on select "25* – $23.00 50* – $25.00 75* – $26.00 100* – $37.00 250* – $48.00 500 – $59.00…" at bounding box center [984, 452] width 184 height 27
click at [750, 524] on div "! Get 250 more trading cards per set for only $11" at bounding box center [892, 510] width 368 height 34
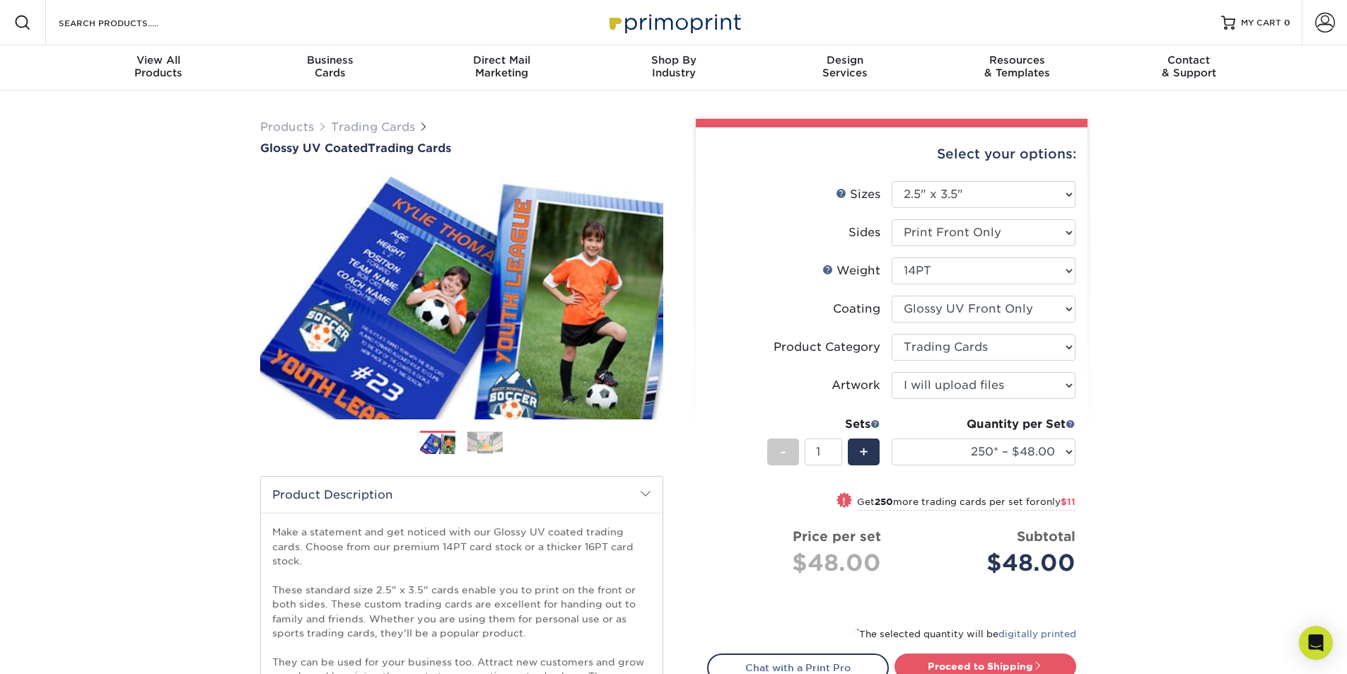
select select "500 – $59.00"
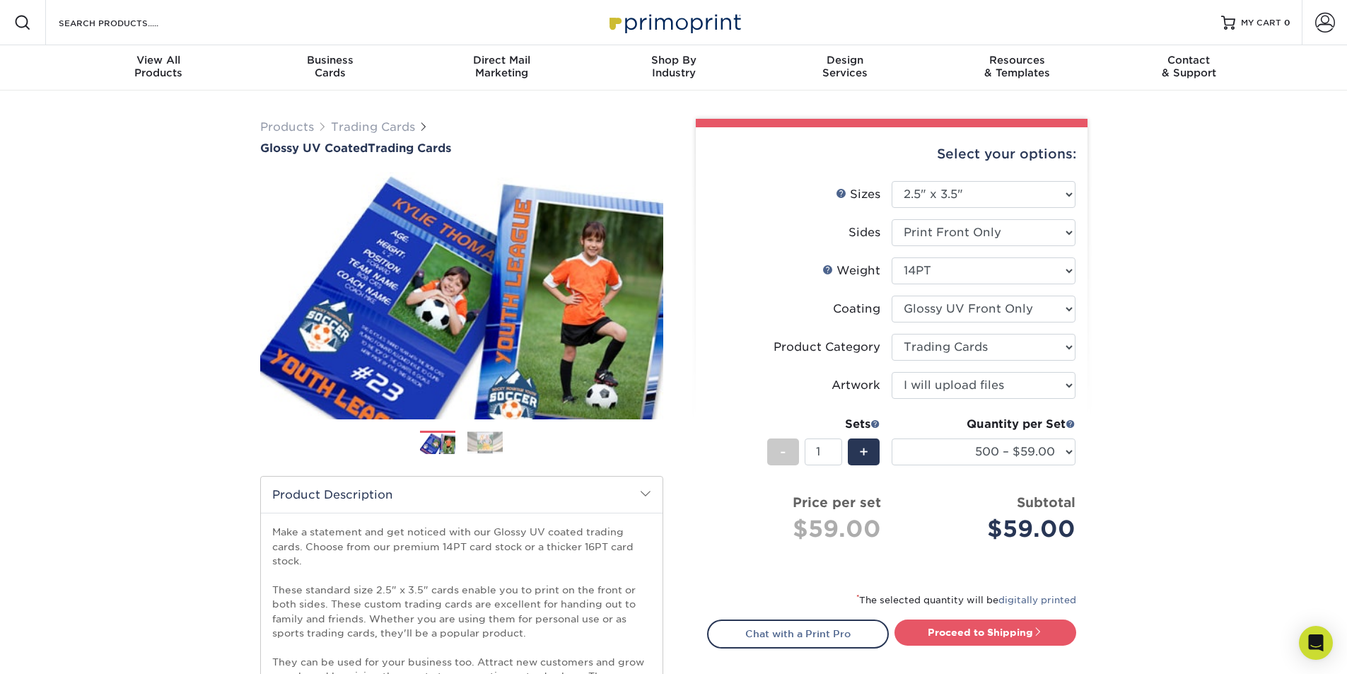
click at [726, 518] on div "$59.00" at bounding box center [800, 529] width 163 height 34
click at [1173, 347] on div "Products Trading Cards Glossy UV Coated Trading Cards Previous Next /" at bounding box center [673, 490] width 1347 height 799
click at [1162, 354] on div "Products Trading Cards Glossy UV Coated Trading Cards Previous Next /" at bounding box center [673, 490] width 1347 height 799
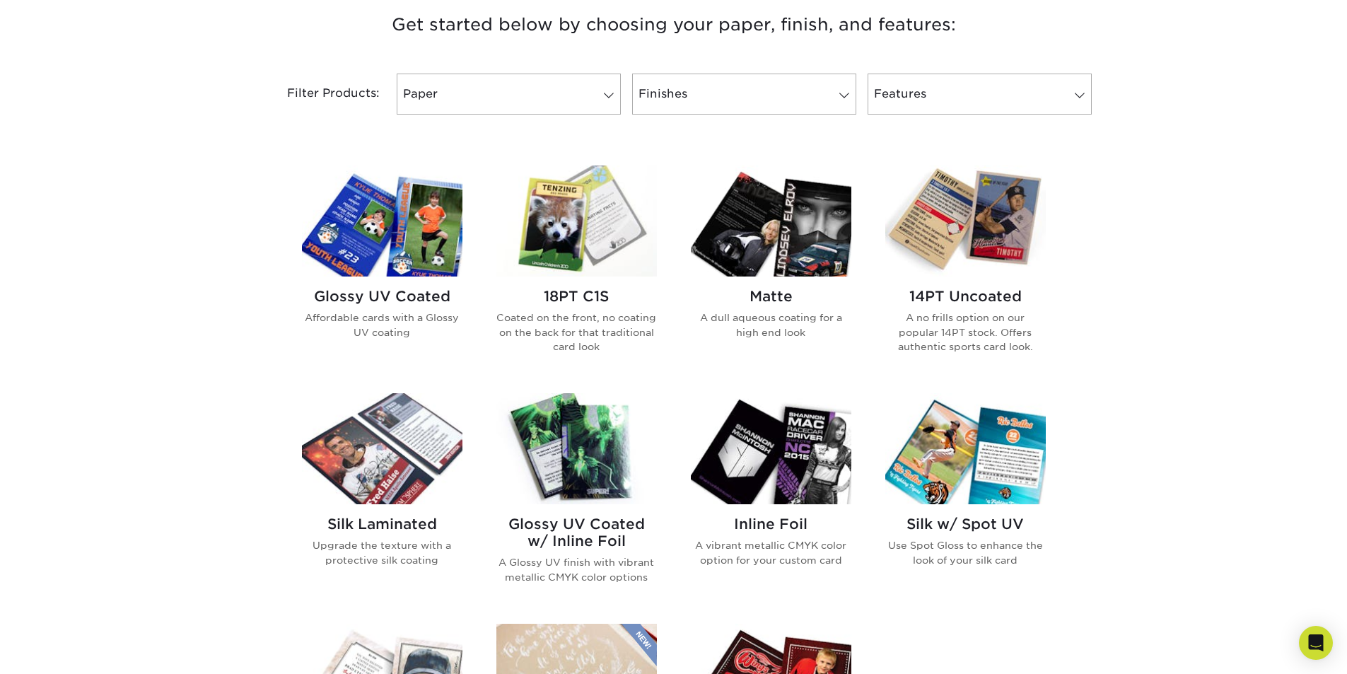
scroll to position [566, 0]
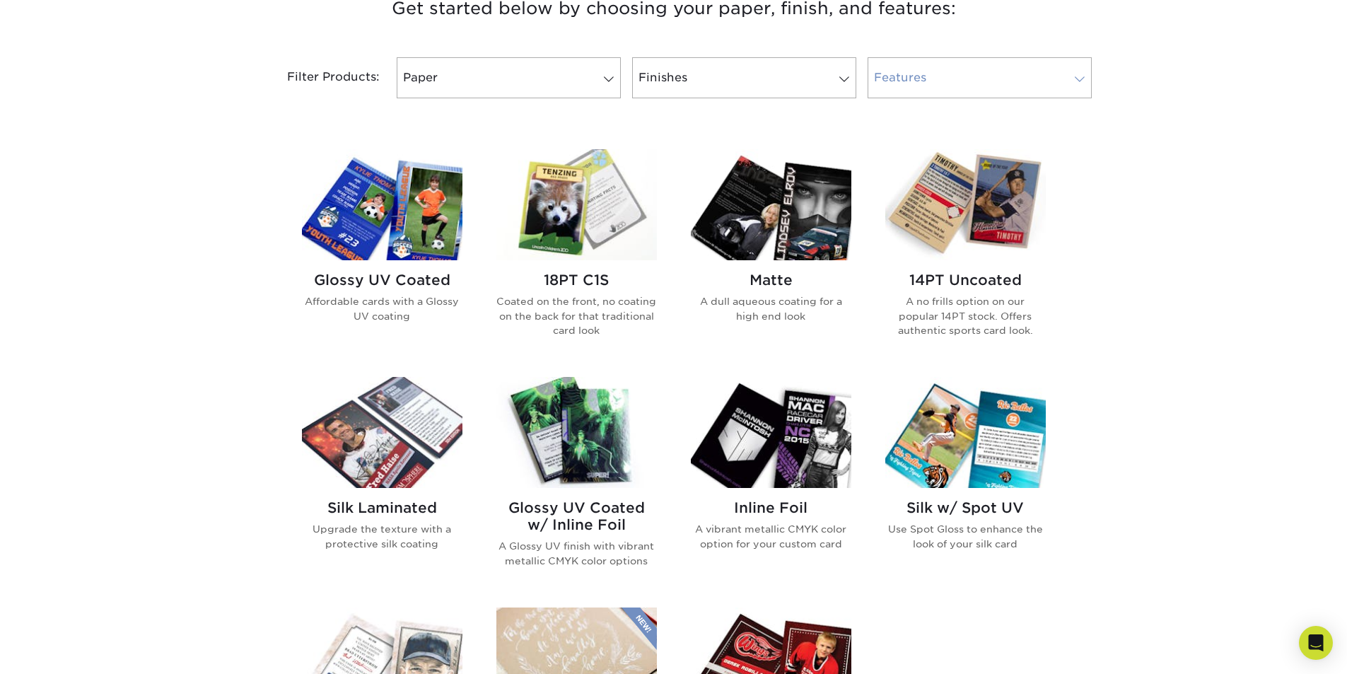
click at [949, 79] on link "Features" at bounding box center [980, 77] width 224 height 41
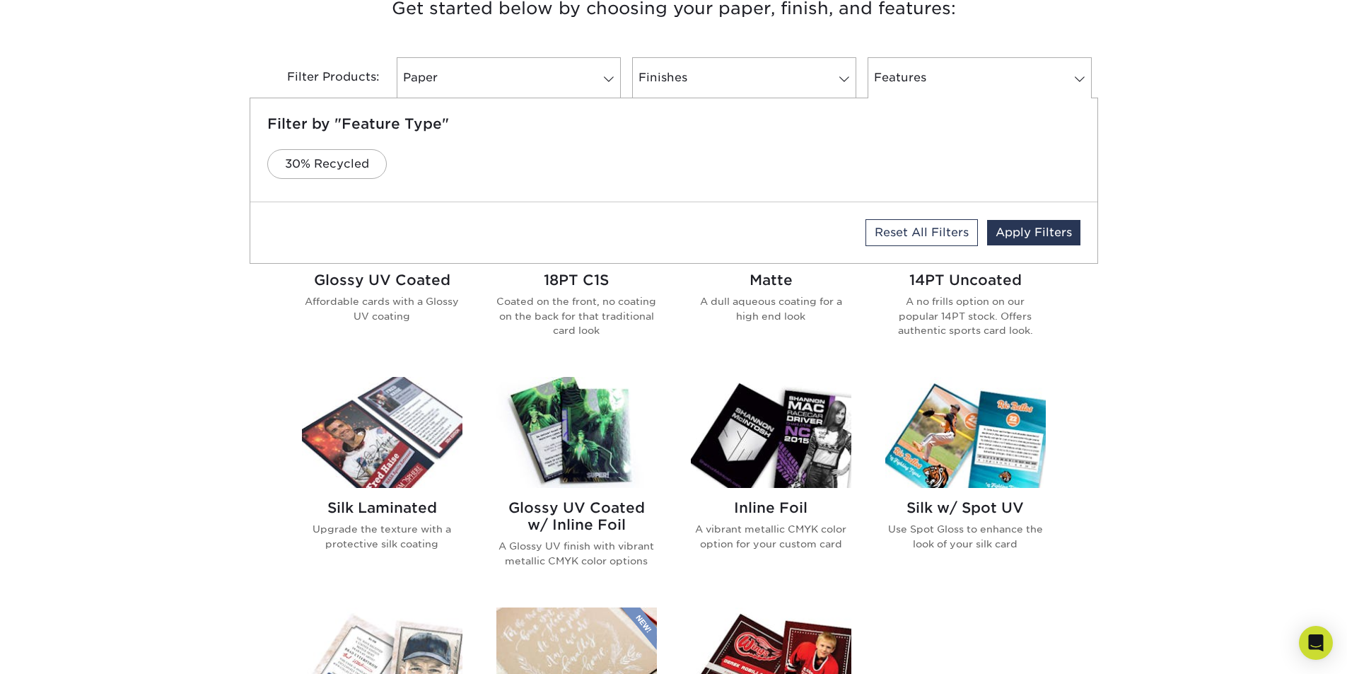
click at [1252, 161] on div "Get started below by choosing your paper, finish, and features: Filtered Matche…" at bounding box center [673, 487] width 1347 height 1055
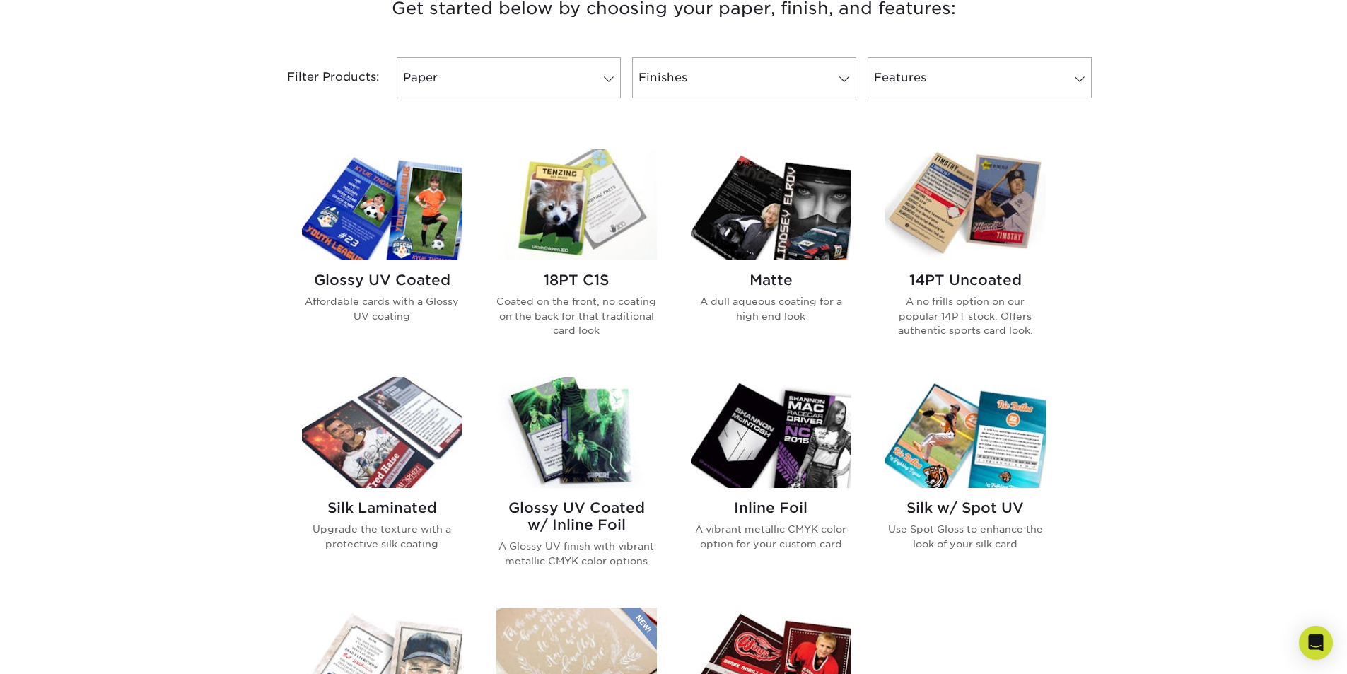
click at [995, 215] on img at bounding box center [966, 204] width 161 height 111
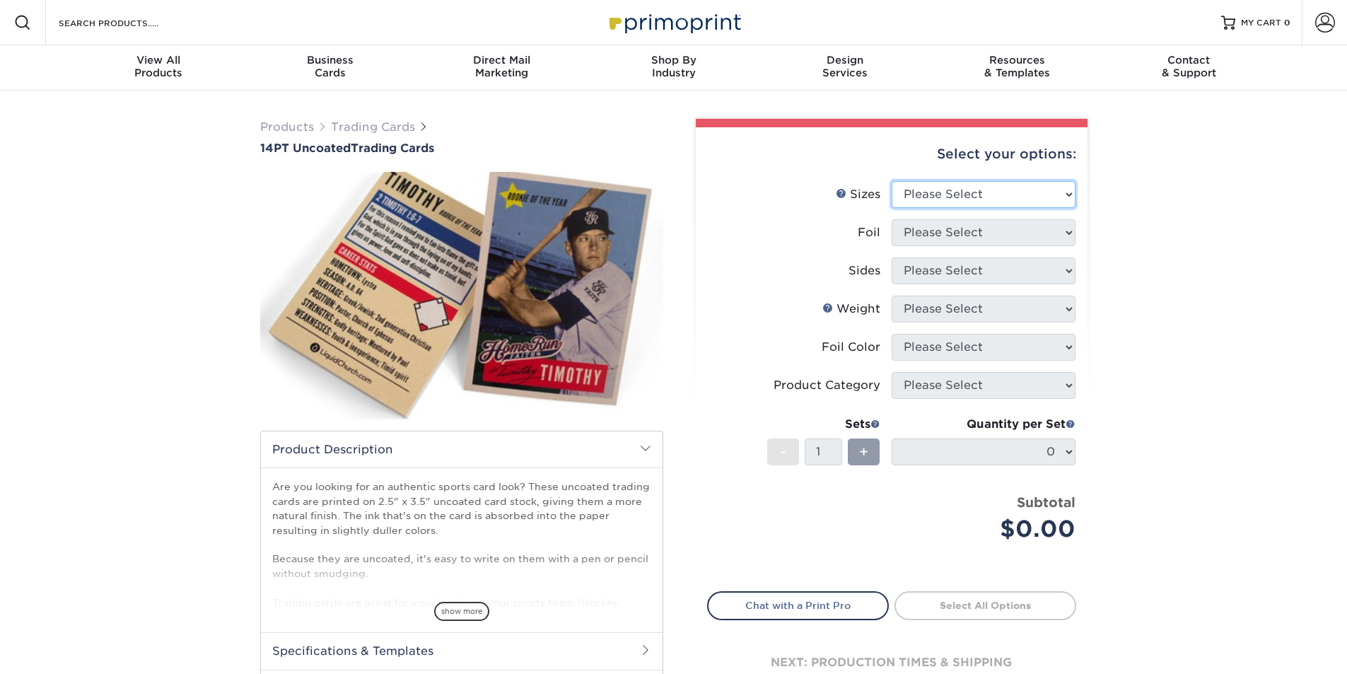
click at [961, 204] on select "Please Select 2.5" x 3.5"" at bounding box center [984, 194] width 184 height 27
select select "2.50x3.50"
click at [892, 181] on select "Please Select 2.5" x 3.5"" at bounding box center [984, 194] width 184 height 27
click at [941, 235] on select "Please Select Yes No" at bounding box center [984, 232] width 184 height 27
select select "0"
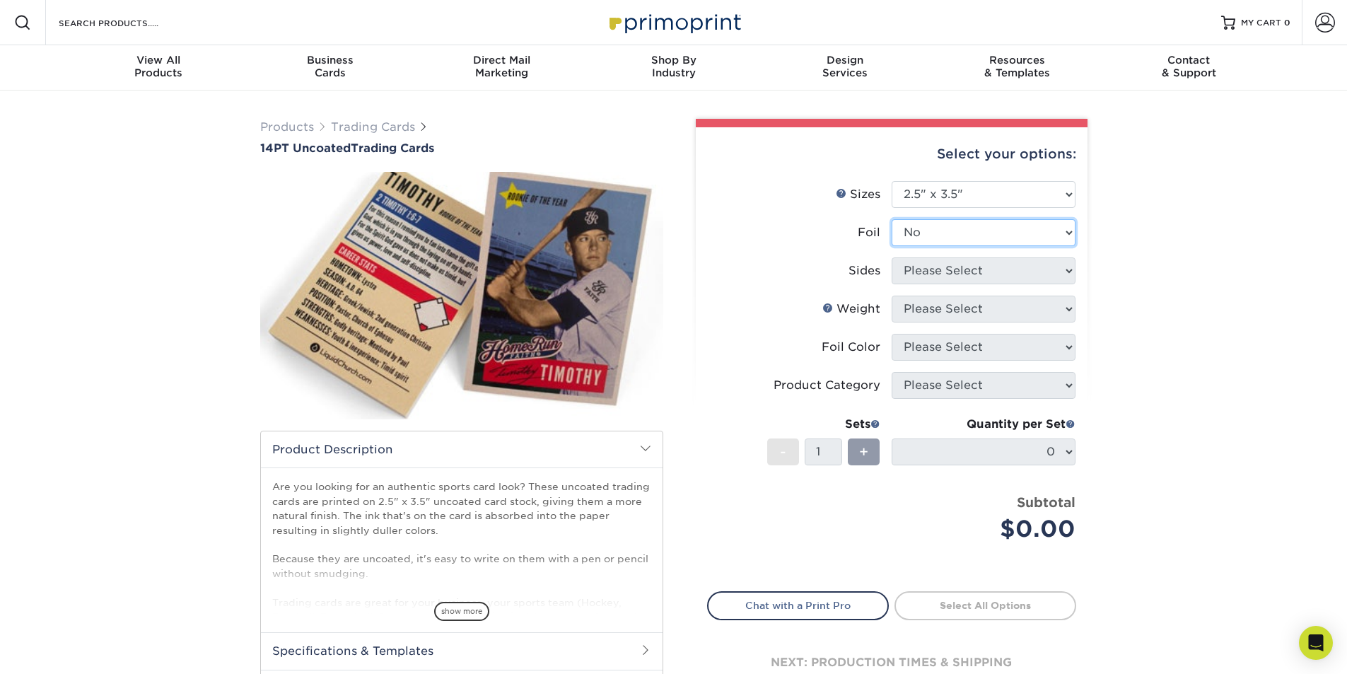
click at [892, 219] on select "Please Select Yes No" at bounding box center [984, 232] width 184 height 27
click at [934, 263] on select "Please Select Print Both Sides Print Front Only" at bounding box center [984, 270] width 184 height 27
select select "32d3c223-f82c-492b-b915-ba065a00862f"
click at [892, 257] on select "Please Select Print Both Sides Print Front Only" at bounding box center [984, 270] width 184 height 27
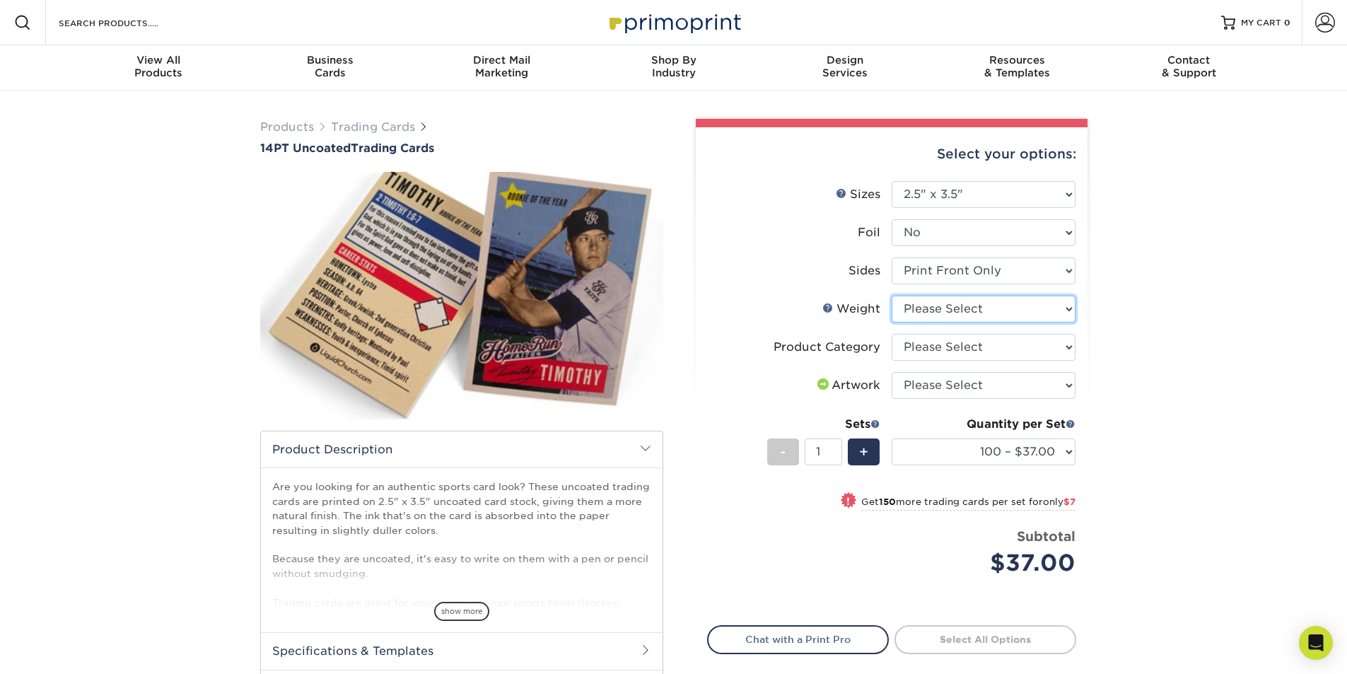
click at [933, 313] on select "Please Select 14PT Uncoated" at bounding box center [984, 309] width 184 height 27
select select "14PT Uncoated"
click at [892, 296] on select "Please Select 14PT Uncoated" at bounding box center [984, 309] width 184 height 27
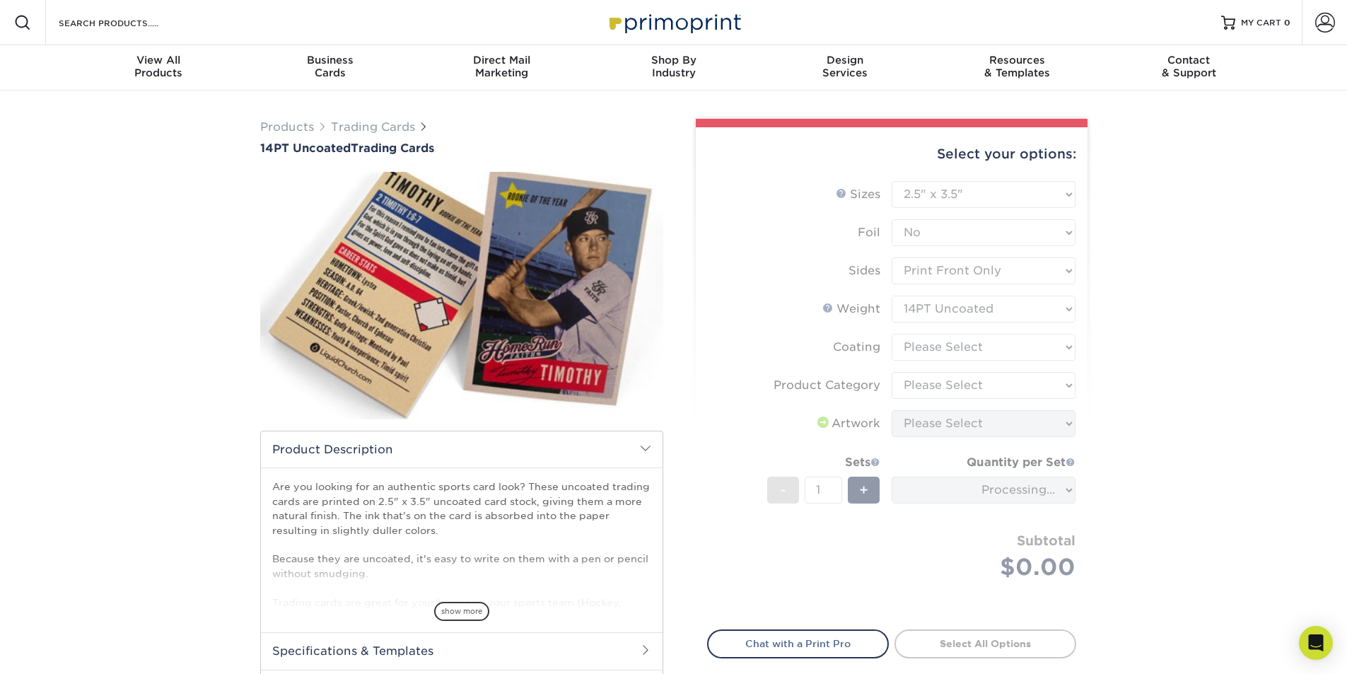
click at [922, 345] on form "Sizes Help Sizes Please Select 2.5" x 3.5" Foil Please Select Yes No -" at bounding box center [891, 397] width 369 height 432
click at [947, 341] on form "Sizes Help Sizes Please Select 2.5" x 3.5" Foil Please Select Yes No -" at bounding box center [891, 397] width 369 height 432
click at [937, 346] on form "Sizes Help Sizes Please Select 2.5" x 3.5" Foil Please Select Yes No -" at bounding box center [891, 397] width 369 height 432
click at [946, 348] on form "Sizes Help Sizes Please Select 2.5" x 3.5" Foil Please Select Yes No -" at bounding box center [891, 397] width 369 height 432
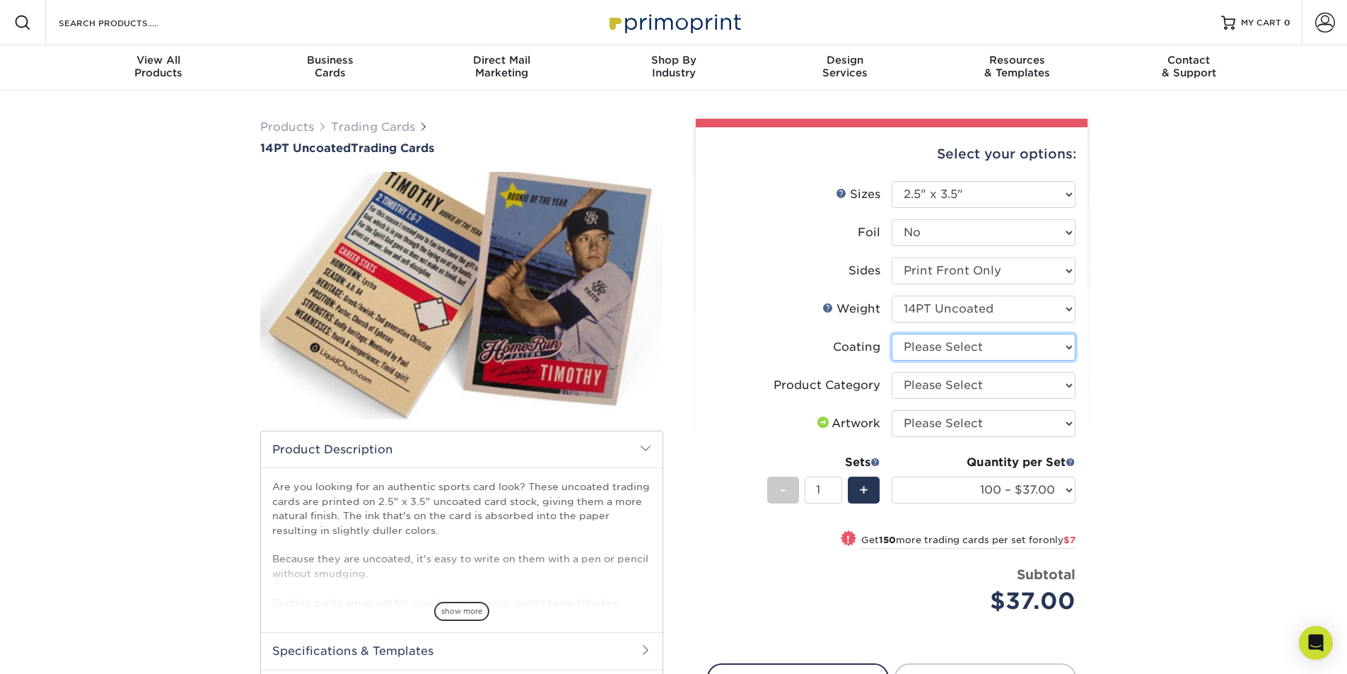
click at [951, 347] on select at bounding box center [984, 347] width 184 height 27
select select "3e7618de-abca-4bda-9f97-8b9129e913d8"
click at [892, 334] on select at bounding box center [984, 347] width 184 height 27
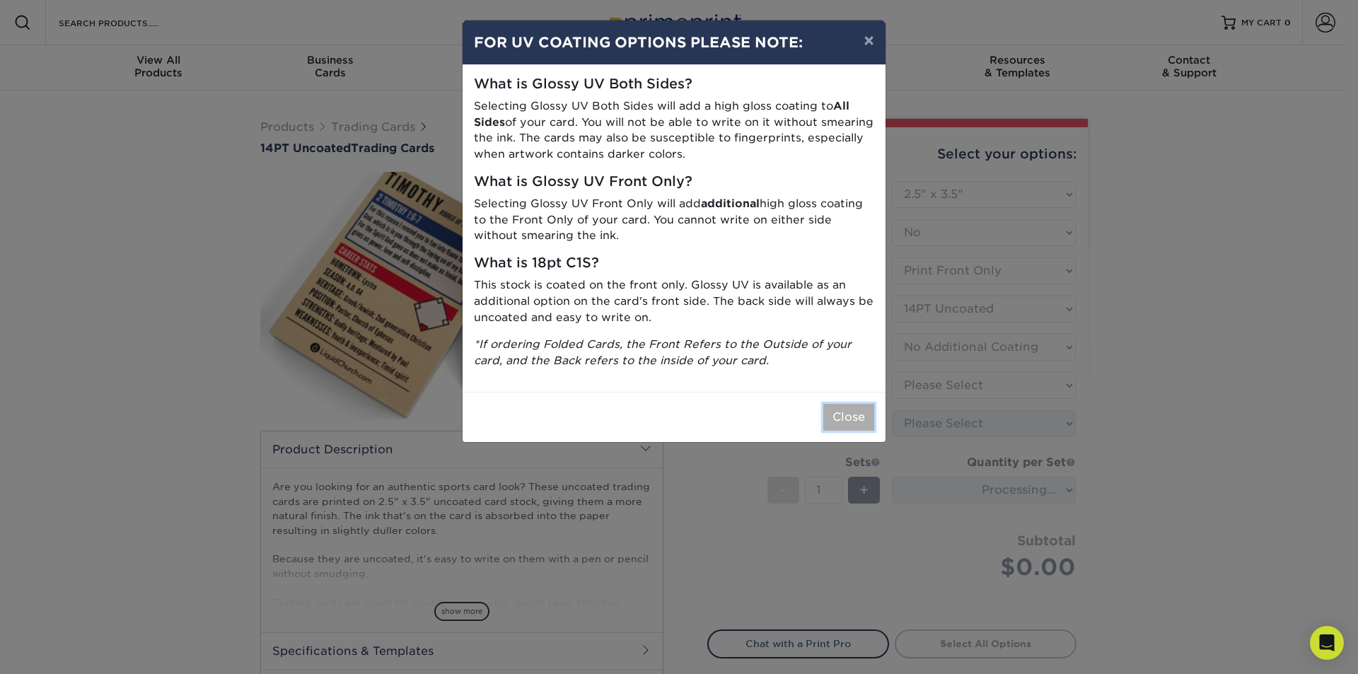
click at [859, 422] on button "Close" at bounding box center [848, 417] width 51 height 27
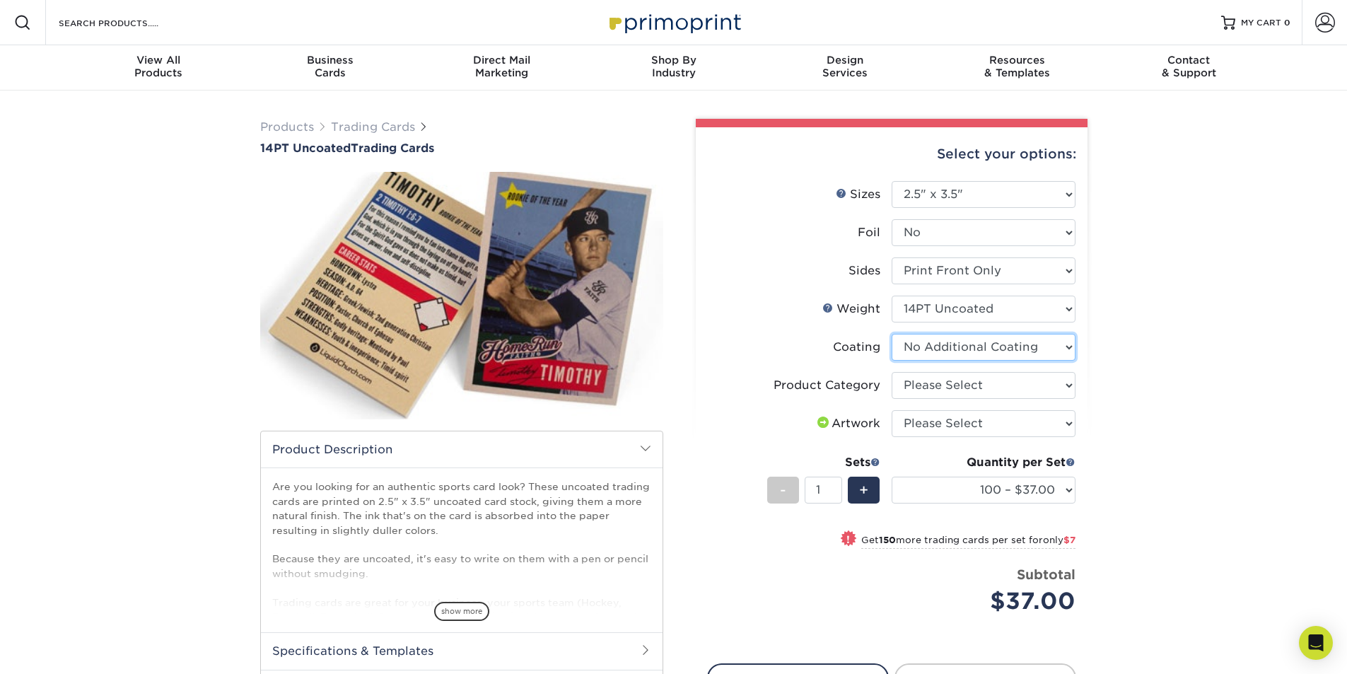
click at [957, 340] on select at bounding box center [984, 347] width 184 height 27
click at [789, 342] on label "Coating" at bounding box center [800, 347] width 184 height 27
click at [956, 382] on select "Please Select Trading Cards" at bounding box center [984, 385] width 184 height 27
select select "c2f9bce9-36c2-409d-b101-c29d9d031e18"
click at [892, 372] on select "Please Select Trading Cards" at bounding box center [984, 385] width 184 height 27
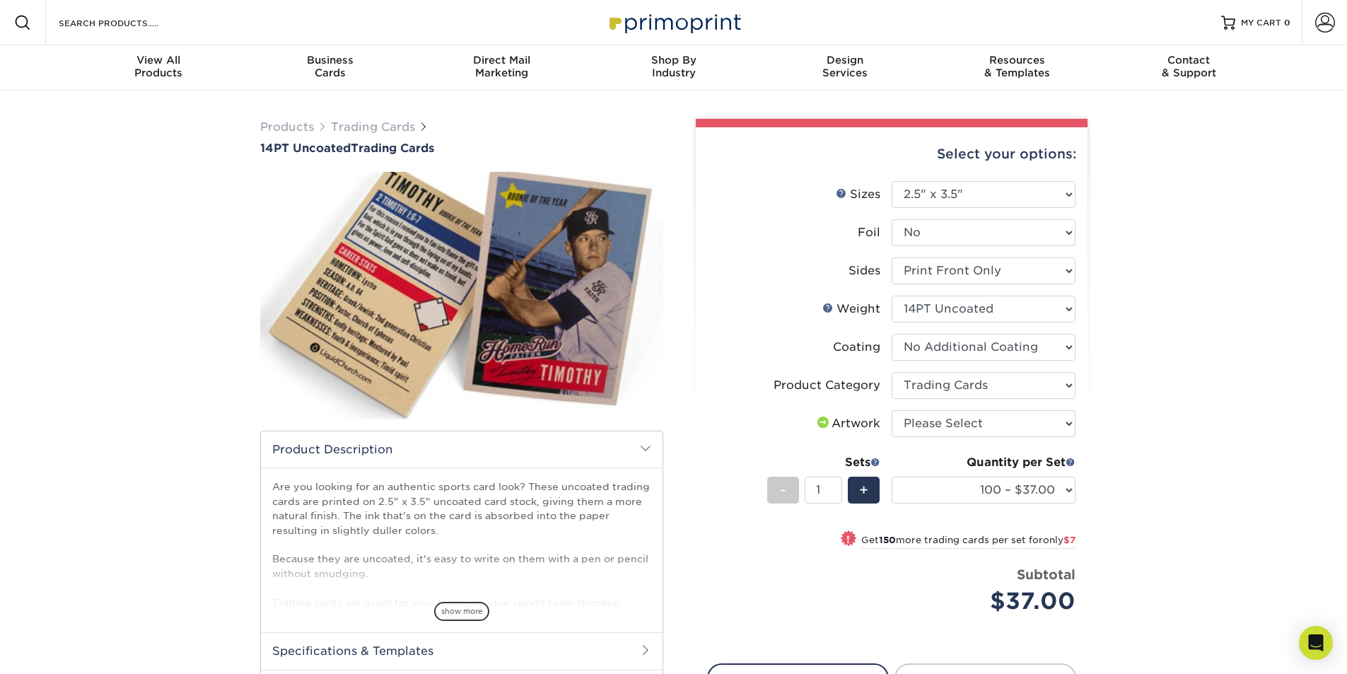
click at [785, 435] on label "Artwork" at bounding box center [800, 423] width 184 height 27
click at [979, 417] on select "Please Select I will upload files I need a design - $100" at bounding box center [984, 423] width 184 height 27
select select "upload"
click at [892, 410] on select "Please Select I will upload files I need a design - $100" at bounding box center [984, 423] width 184 height 27
click at [937, 504] on div "Quantity per Set 100 – $37.00 250 – $44.00 500 – $47.00 1000 – $74.00 2500 – $1…" at bounding box center [984, 487] width 184 height 66
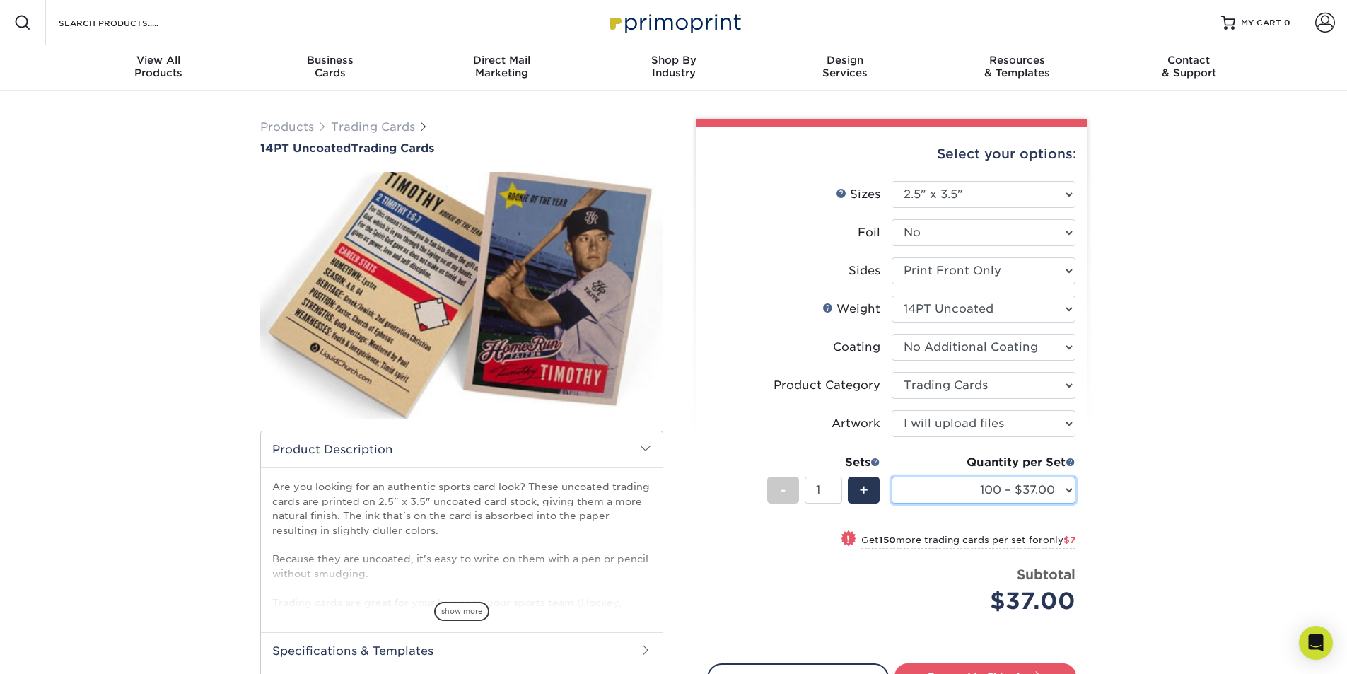
click at [970, 487] on select "100 – $37.00 250 – $44.00 500 – $47.00 1000 – $74.00 2500 – $145.00 5000 – $192…" at bounding box center [984, 490] width 184 height 27
click at [892, 477] on select "100 – $37.00 250 – $44.00 500 – $47.00 1000 – $74.00 2500 – $145.00 5000 – $192…" at bounding box center [984, 490] width 184 height 27
drag, startPoint x: 1147, startPoint y: 458, endPoint x: 1139, endPoint y: 459, distance: 7.8
click at [1146, 457] on div "Products Trading Cards 14PT Uncoated Trading Cards show more Templates" at bounding box center [673, 460] width 1347 height 738
click at [1056, 487] on select "100 – $37.00 250 – $44.00 500 – $47.00 1000 – $74.00 2500 – $145.00 5000 – $192…" at bounding box center [984, 490] width 184 height 27
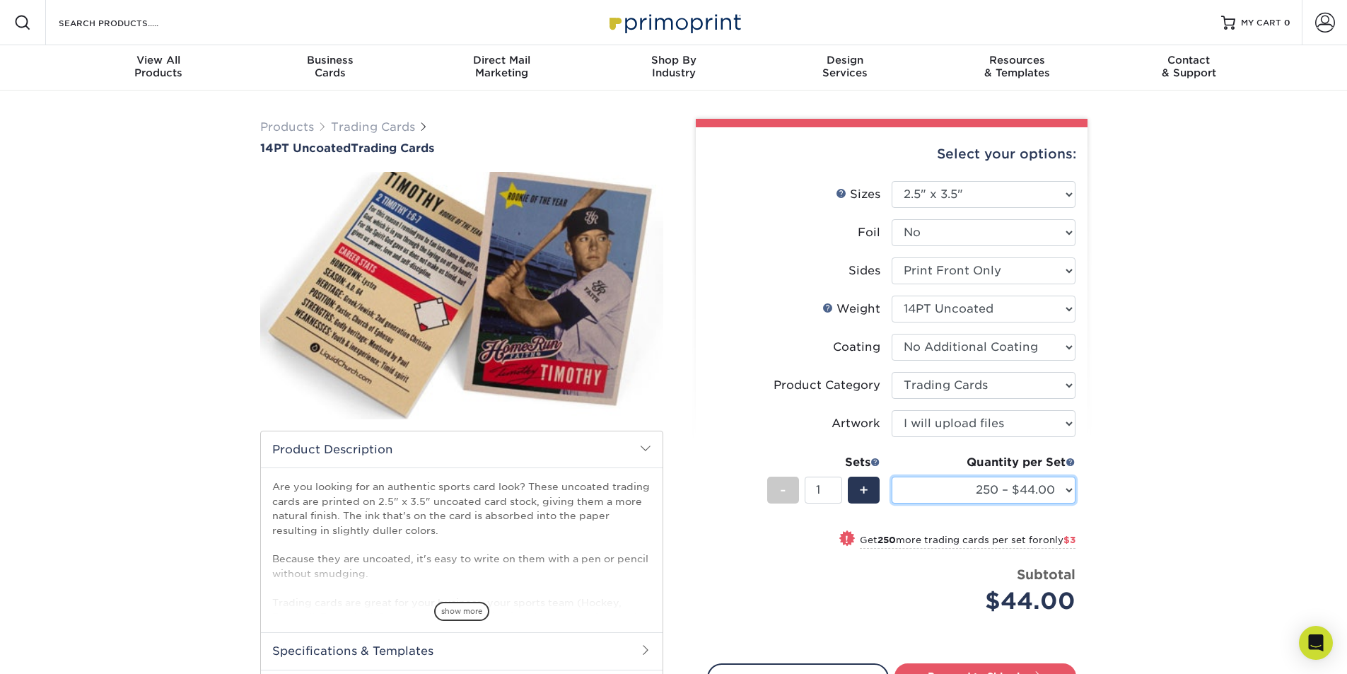
select select "500 – $47.00"
click at [892, 477] on select "100 – $37.00 250 – $44.00 500 – $47.00 1000 – $74.00 2500 – $145.00 5000 – $192…" at bounding box center [984, 490] width 184 height 27
click at [1195, 497] on div "Products Trading Cards 14PT Uncoated Trading Cards show more Templates" at bounding box center [673, 460] width 1347 height 738
click at [1179, 488] on div "Products Trading Cards 14PT Uncoated Trading Cards show more Templates" at bounding box center [673, 460] width 1347 height 738
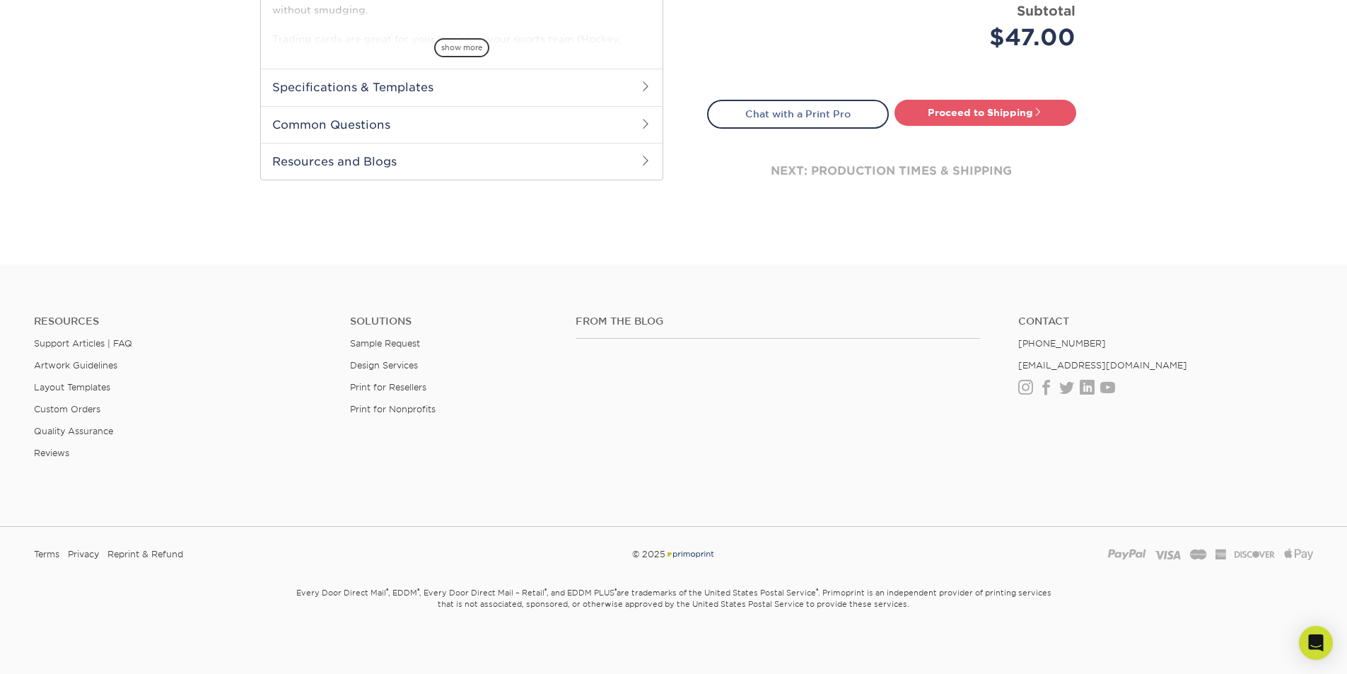
scroll to position [566, 0]
drag, startPoint x: 415, startPoint y: 79, endPoint x: 472, endPoint y: 100, distance: 60.9
click at [415, 79] on h2 "Specifications & Templates" at bounding box center [462, 84] width 402 height 37
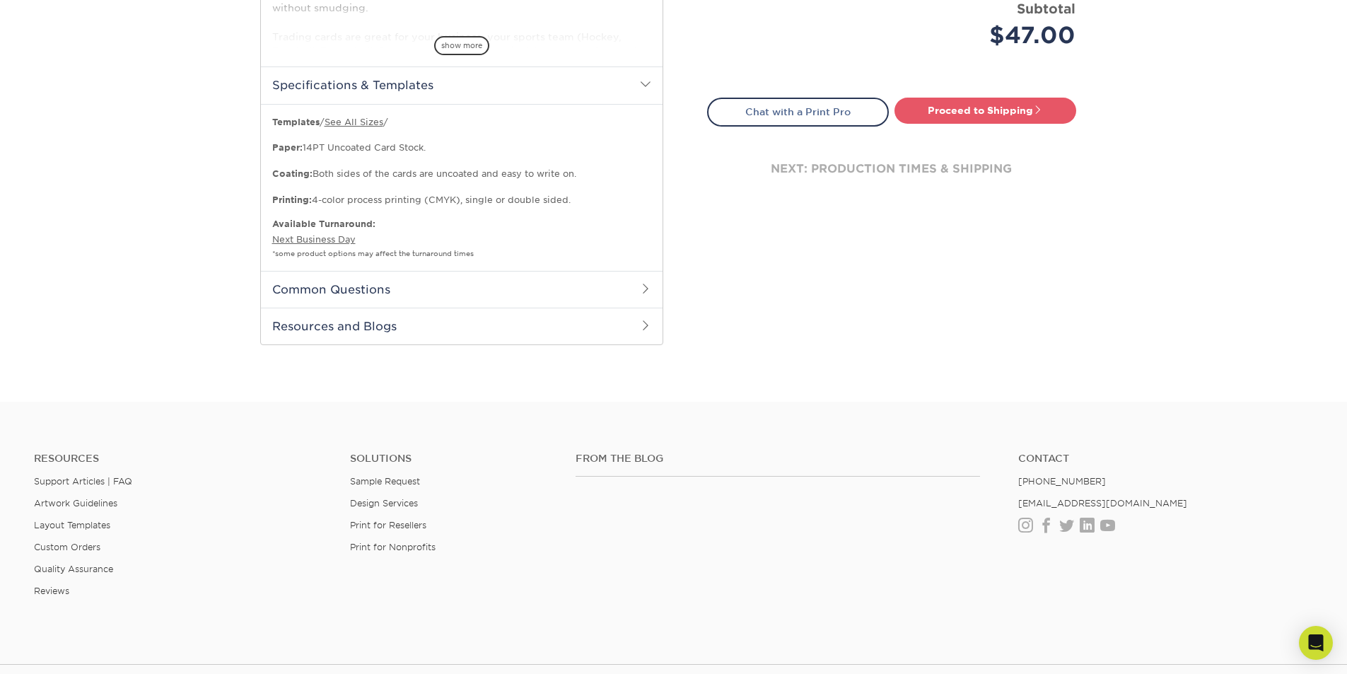
click at [366, 290] on h2 "Common Questions" at bounding box center [462, 289] width 402 height 37
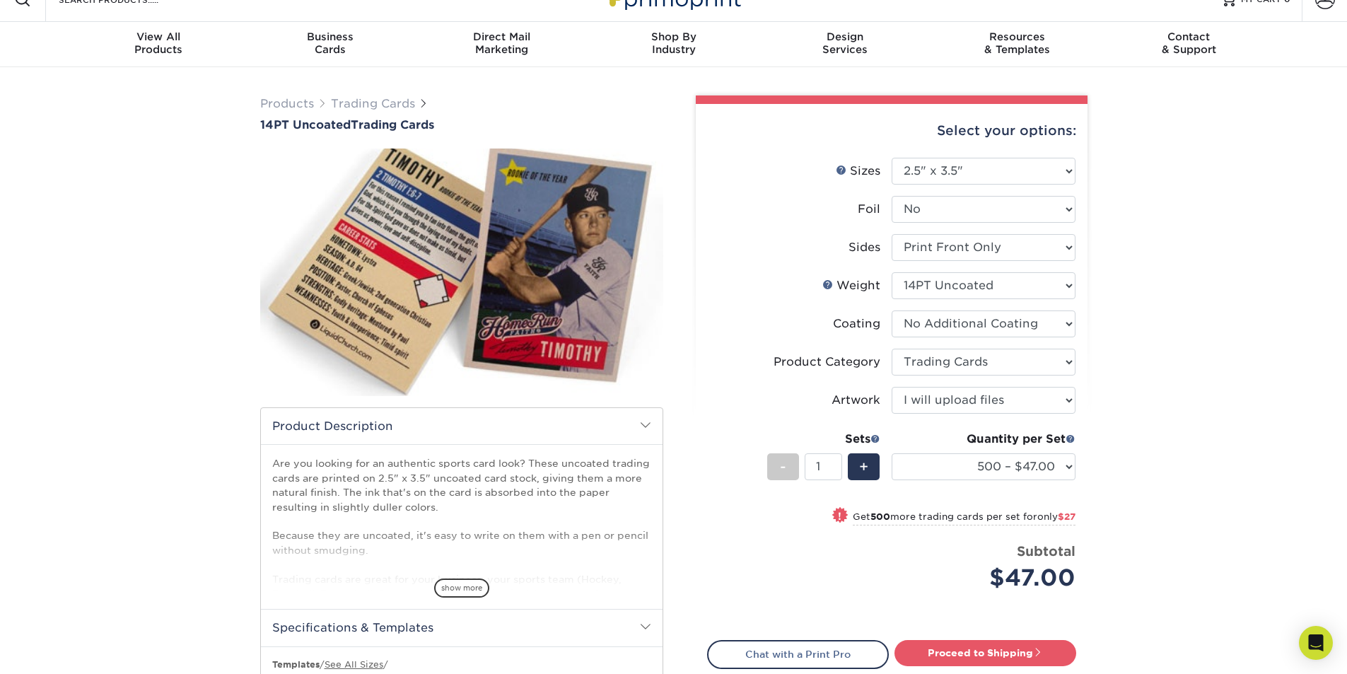
scroll to position [0, 0]
